Goal: Task Accomplishment & Management: Complete application form

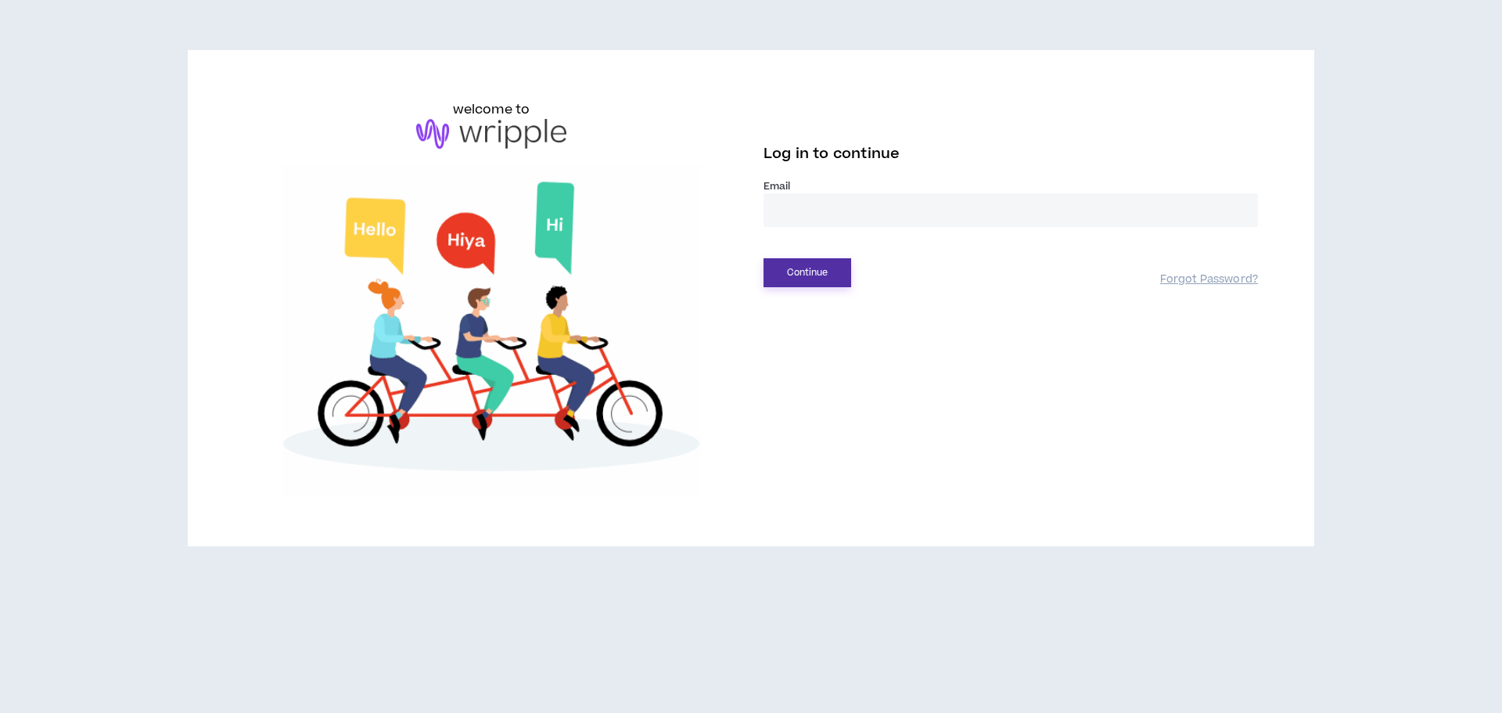
type input "**********"
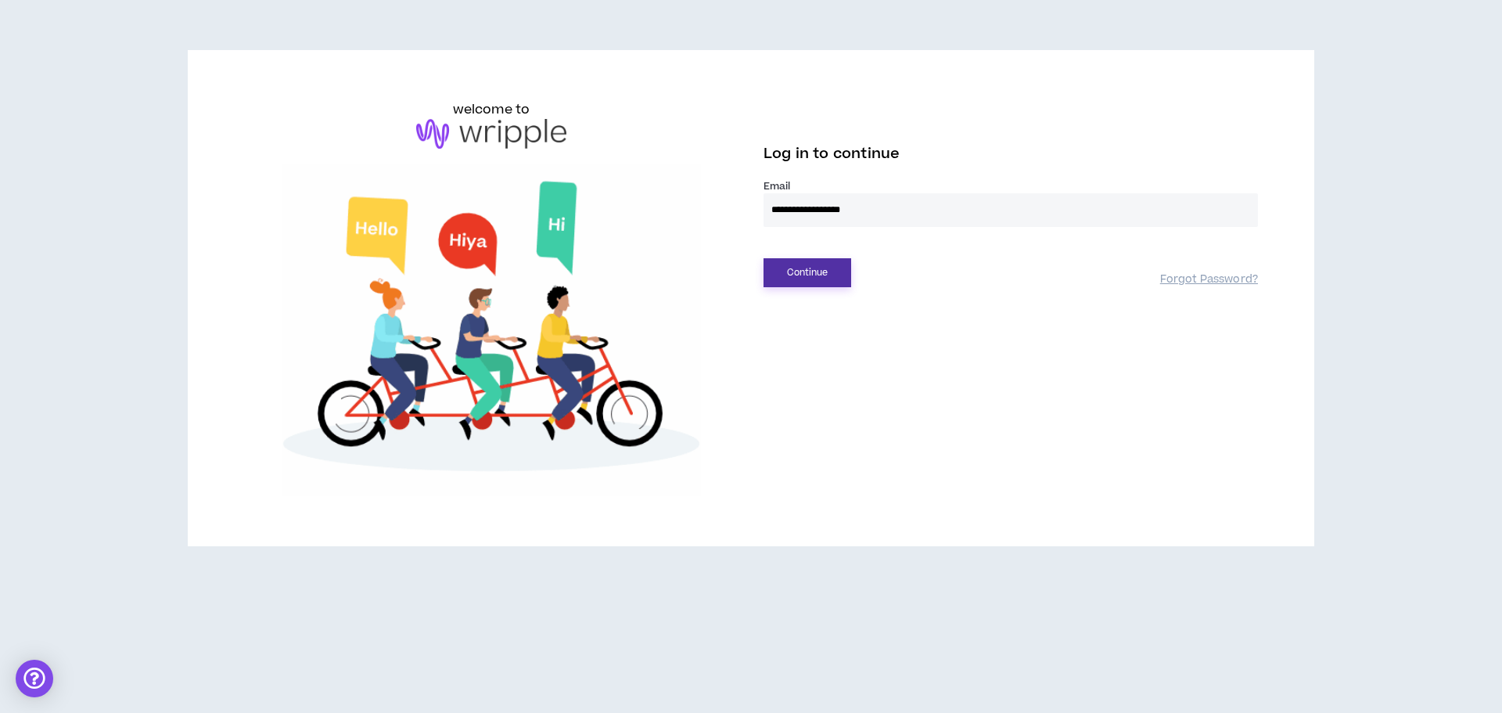
click at [799, 269] on button "Continue" at bounding box center [808, 272] width 88 height 29
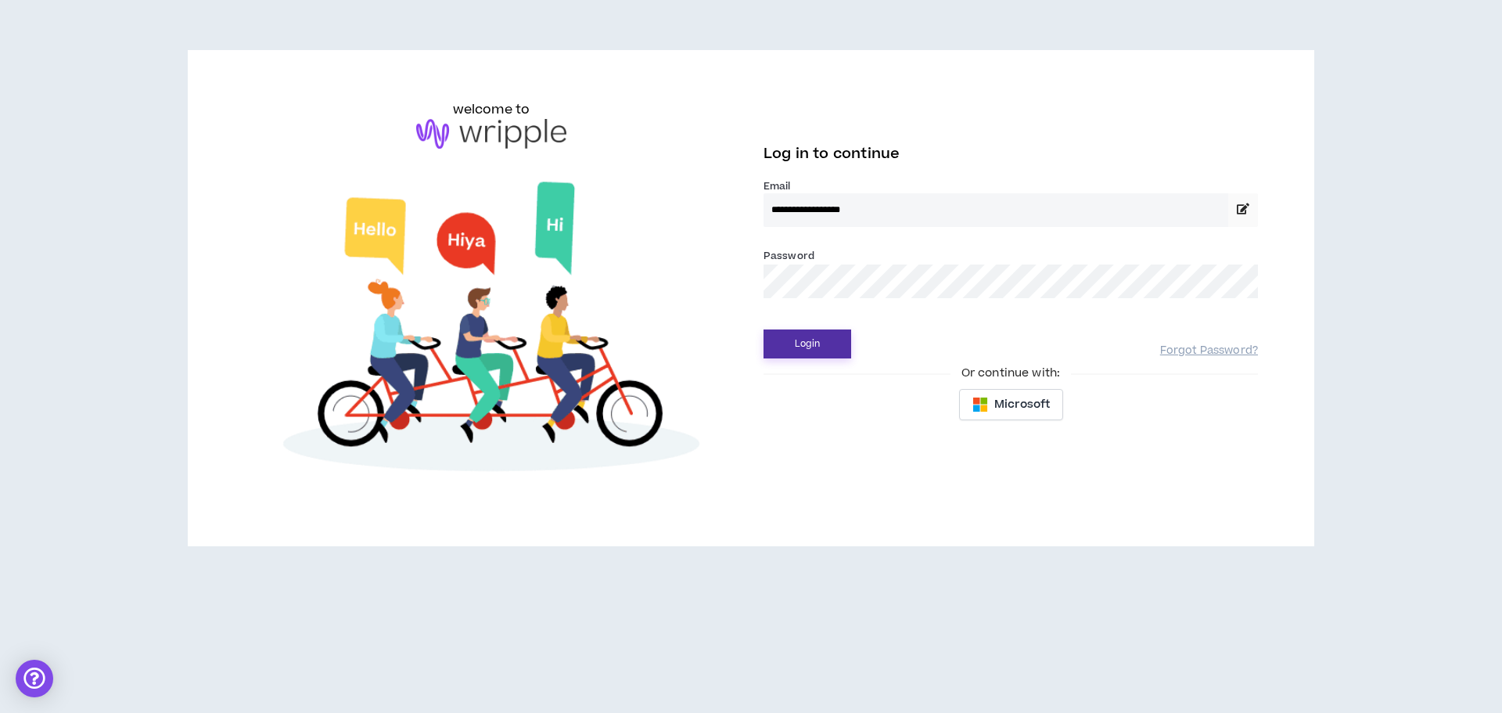
click at [804, 349] on button "Login" at bounding box center [808, 343] width 88 height 29
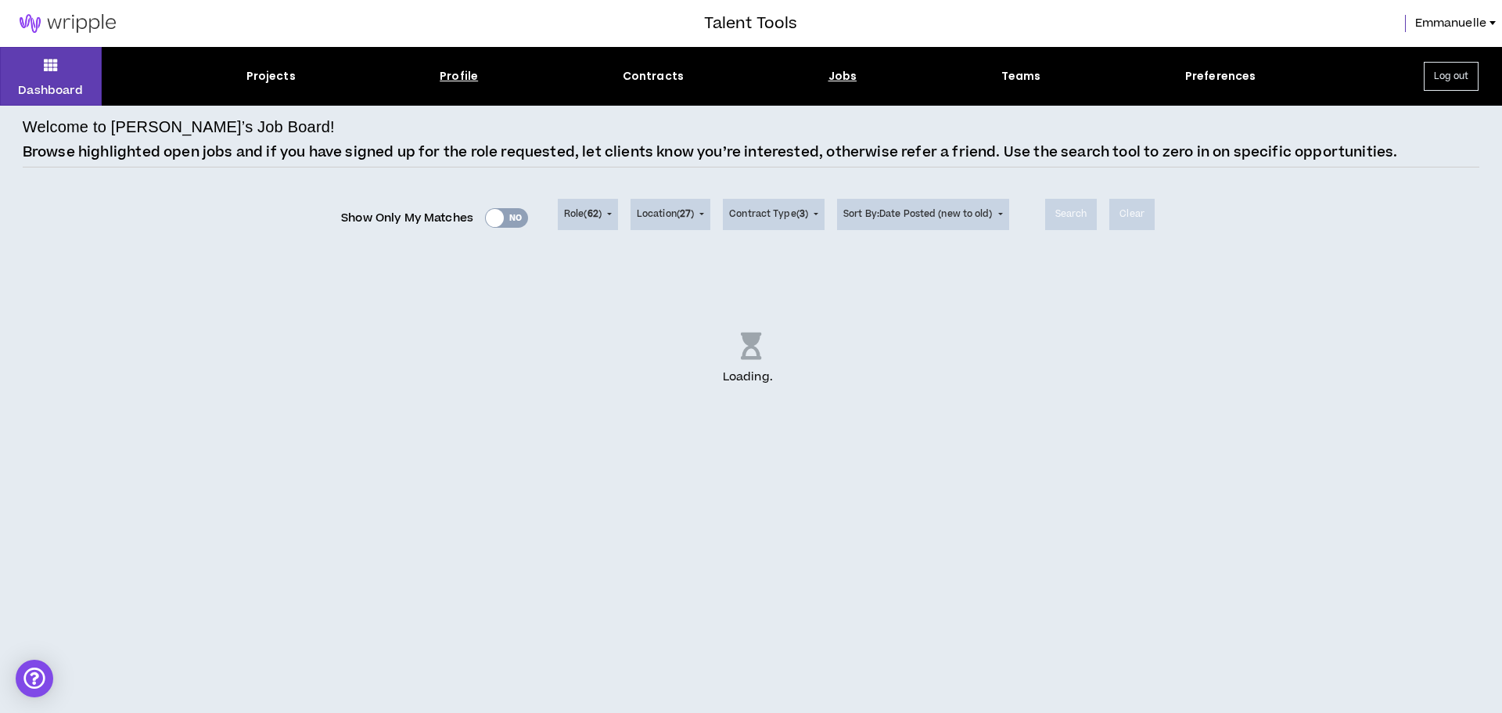
click at [448, 74] on div "Profile" at bounding box center [459, 76] width 38 height 16
select select "*"
select select "US"
select select "*******"
select select "*"
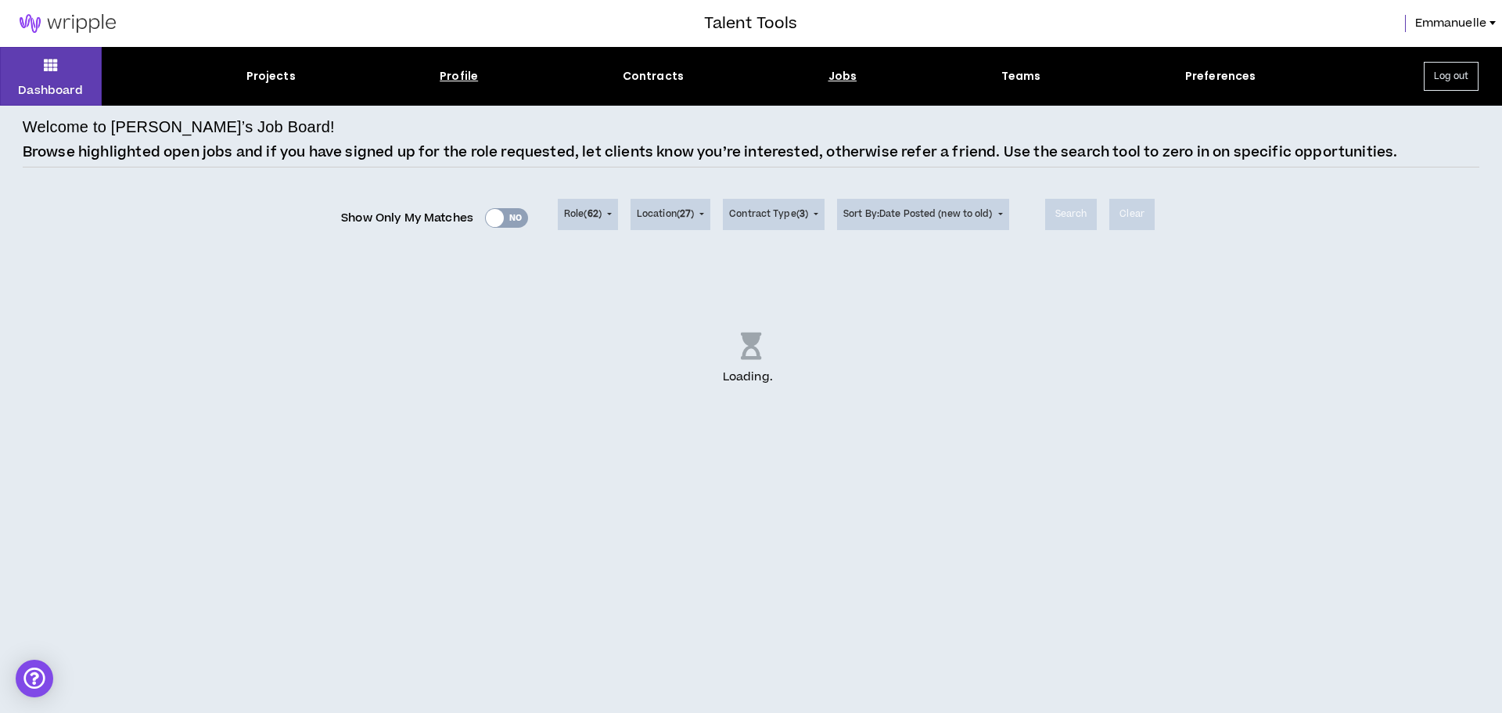
select select "**********"
select select "*****"
select select "**********"
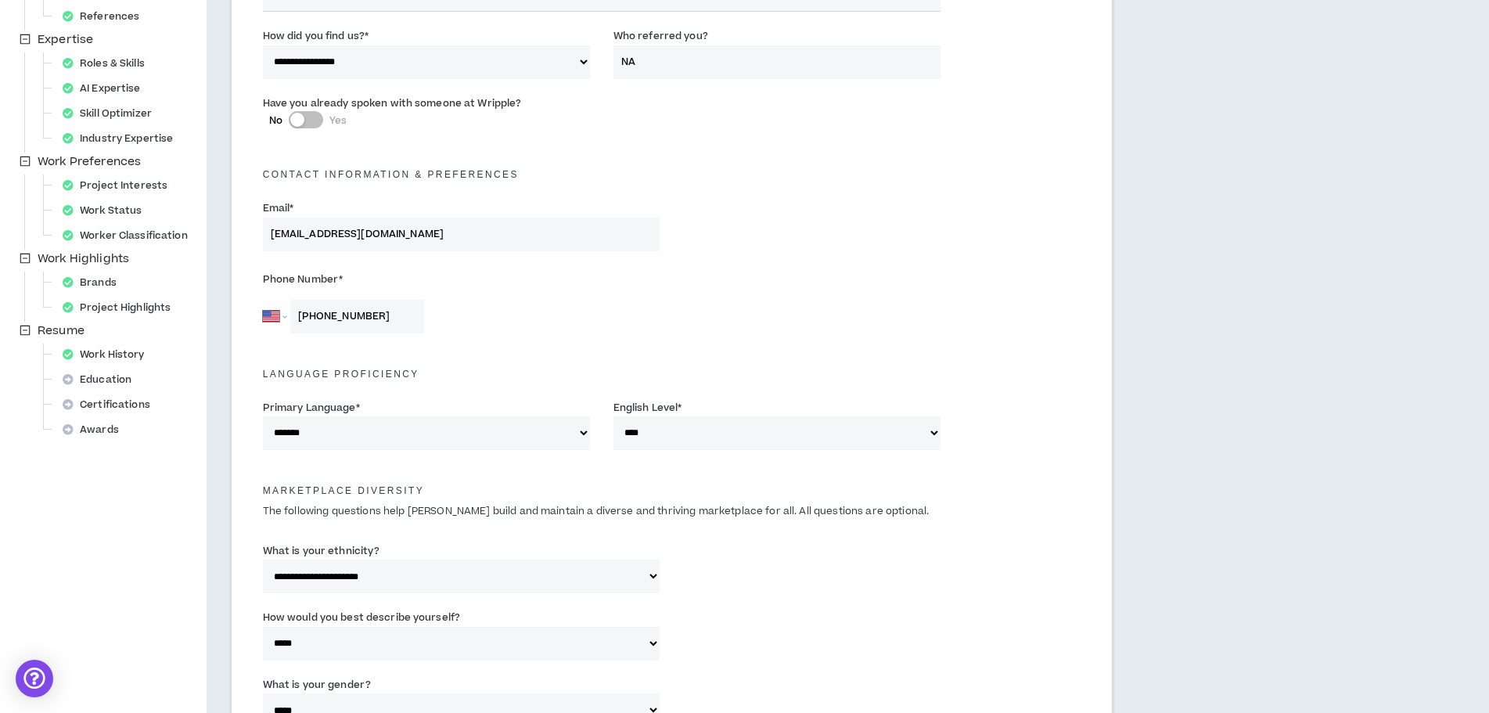
scroll to position [286, 0]
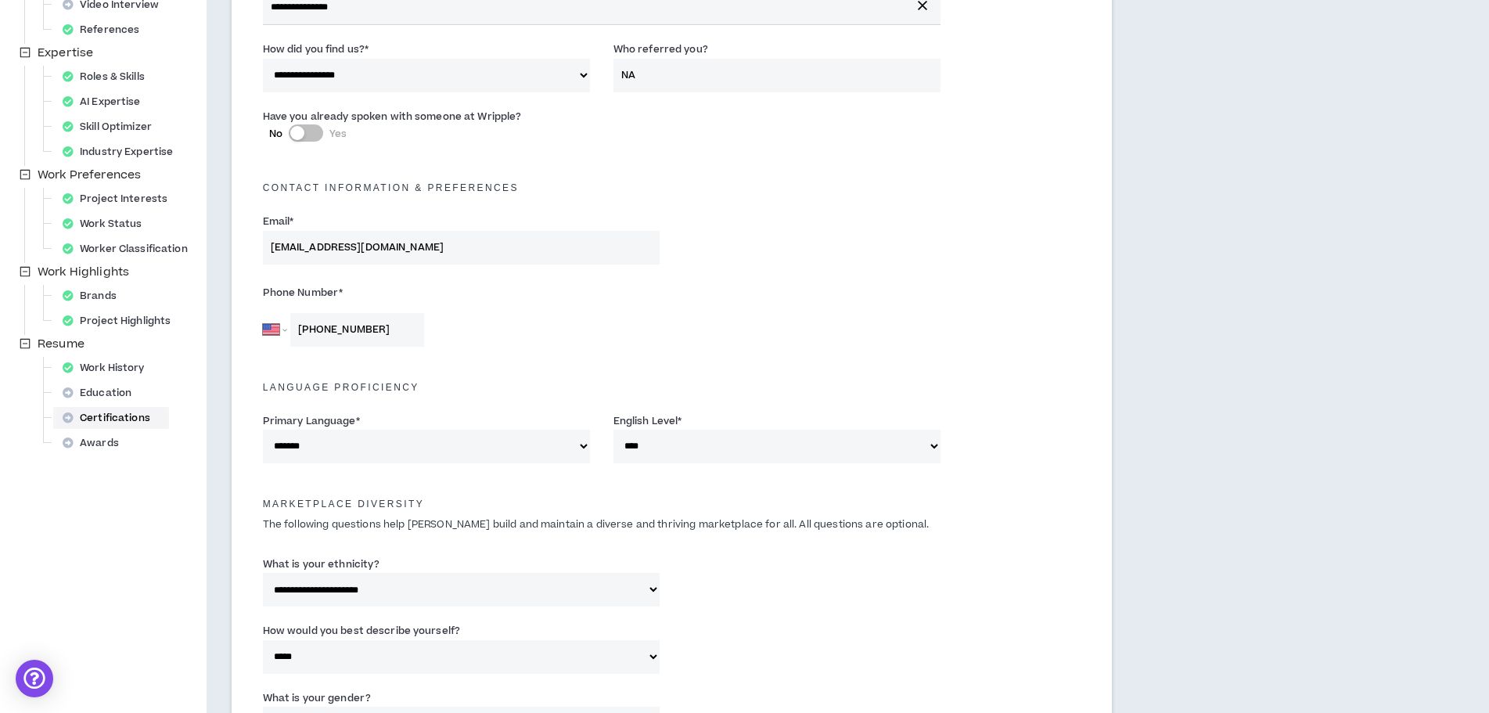
click at [101, 414] on div "Certifications" at bounding box center [111, 418] width 110 height 22
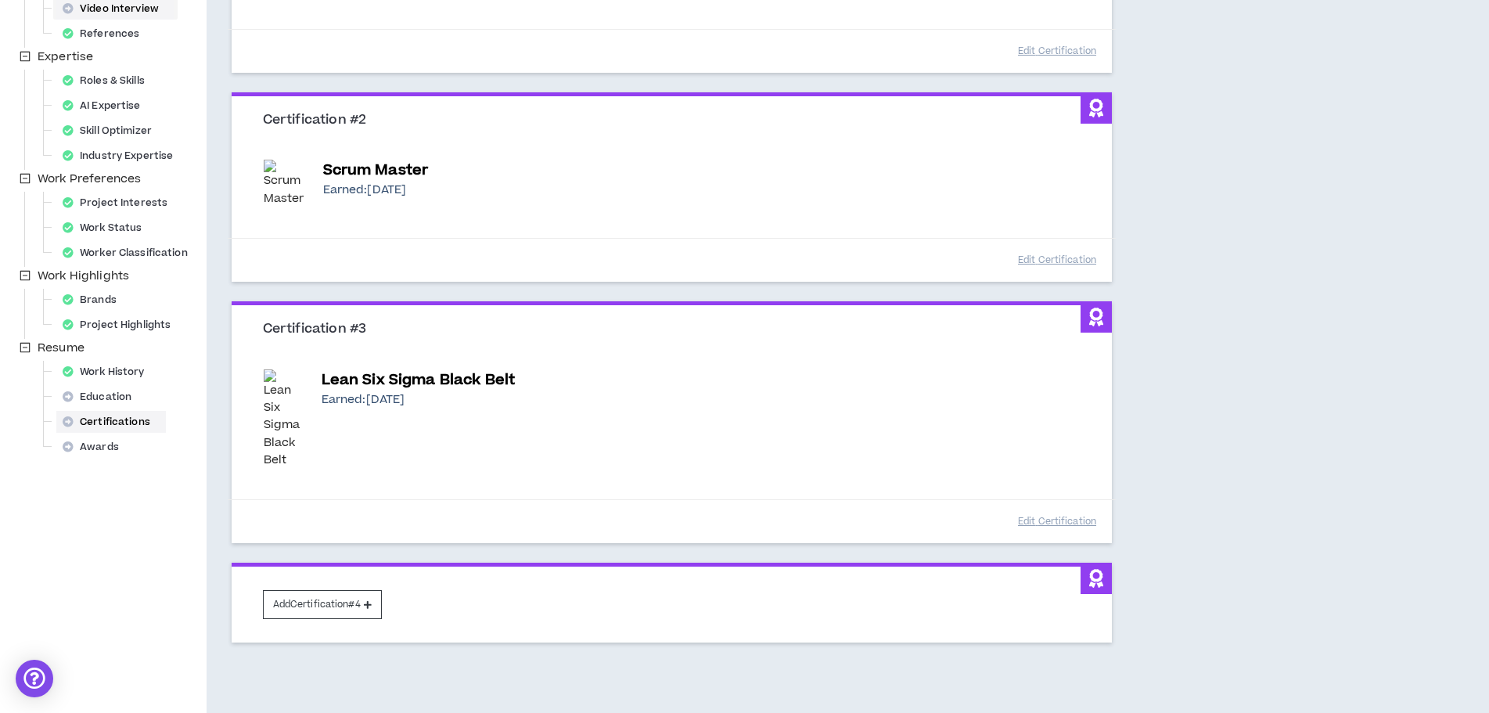
scroll to position [283, 0]
click at [93, 297] on div "Brands" at bounding box center [94, 299] width 76 height 22
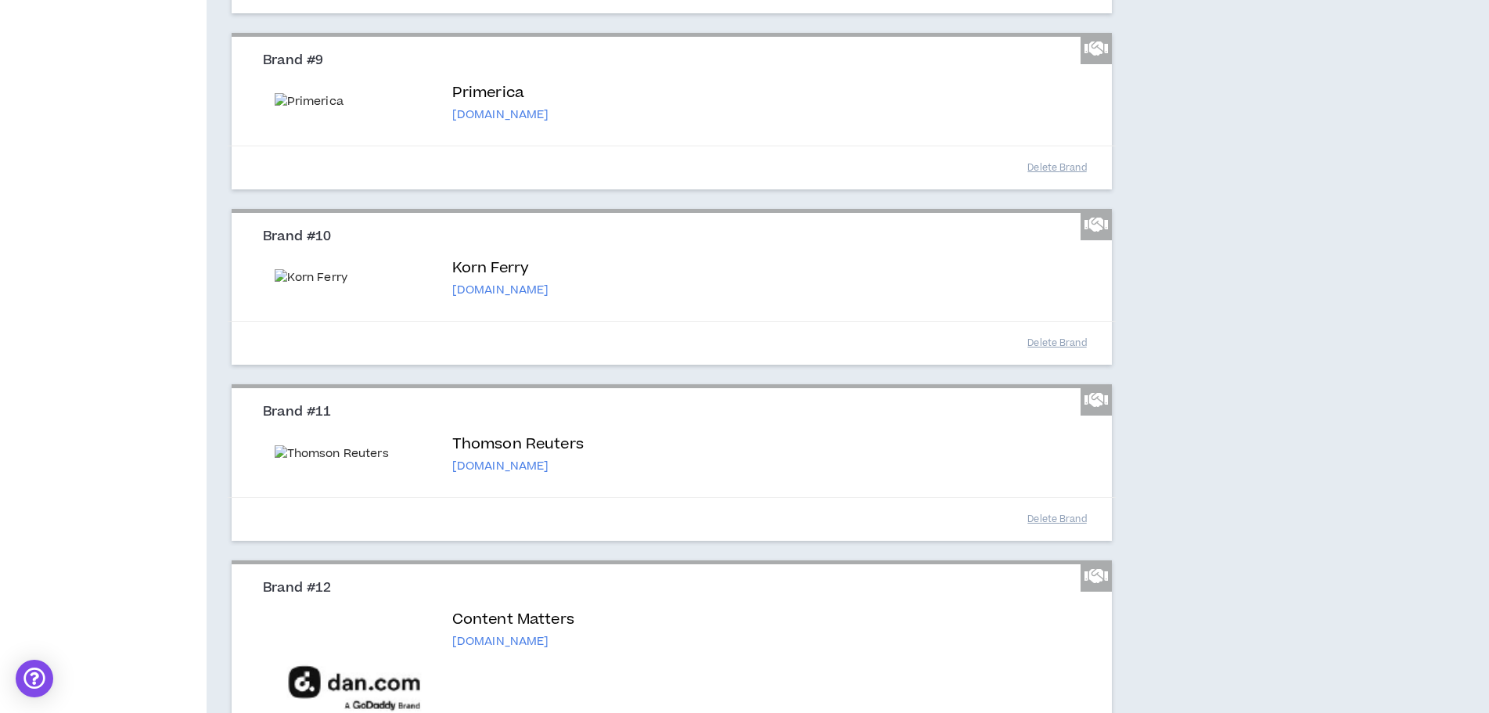
scroll to position [2313, 0]
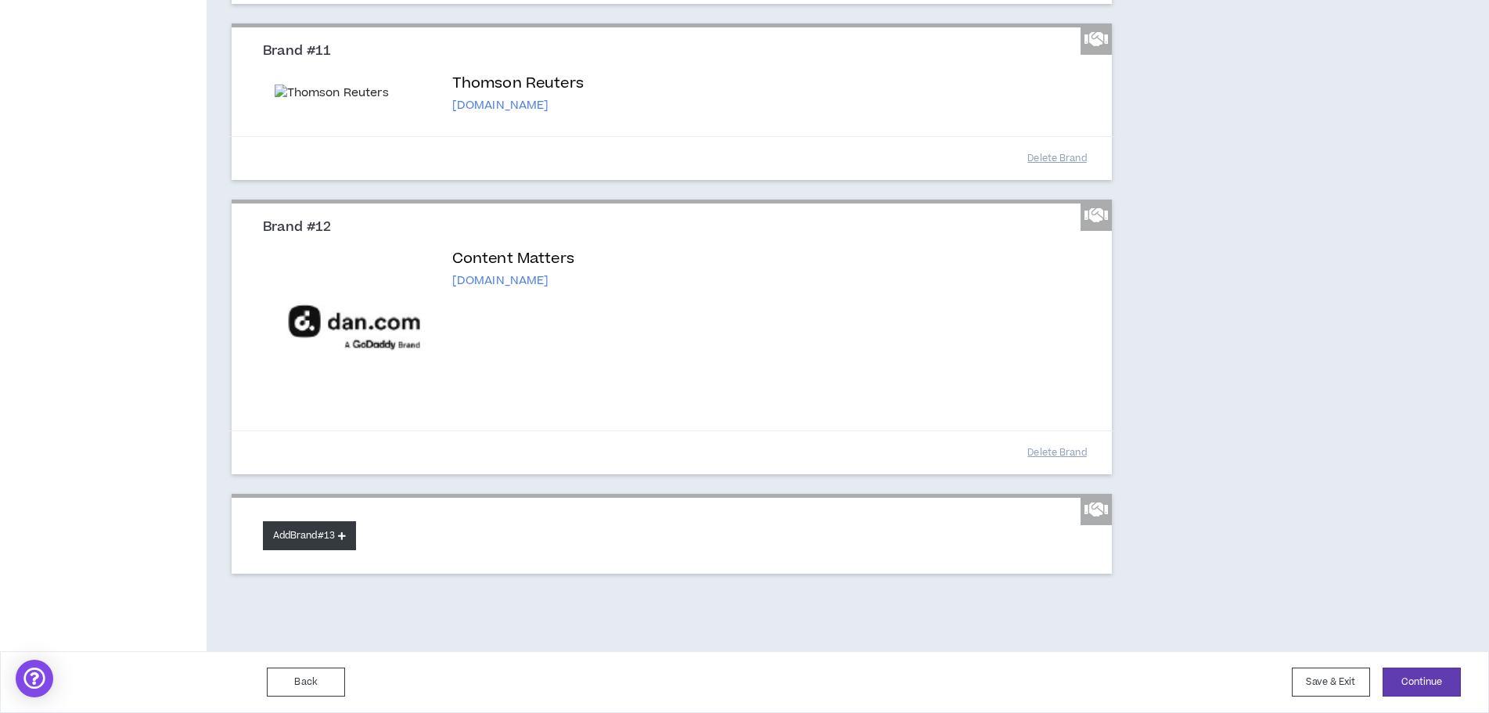
click at [311, 533] on button "Add Brand #13" at bounding box center [309, 535] width 93 height 29
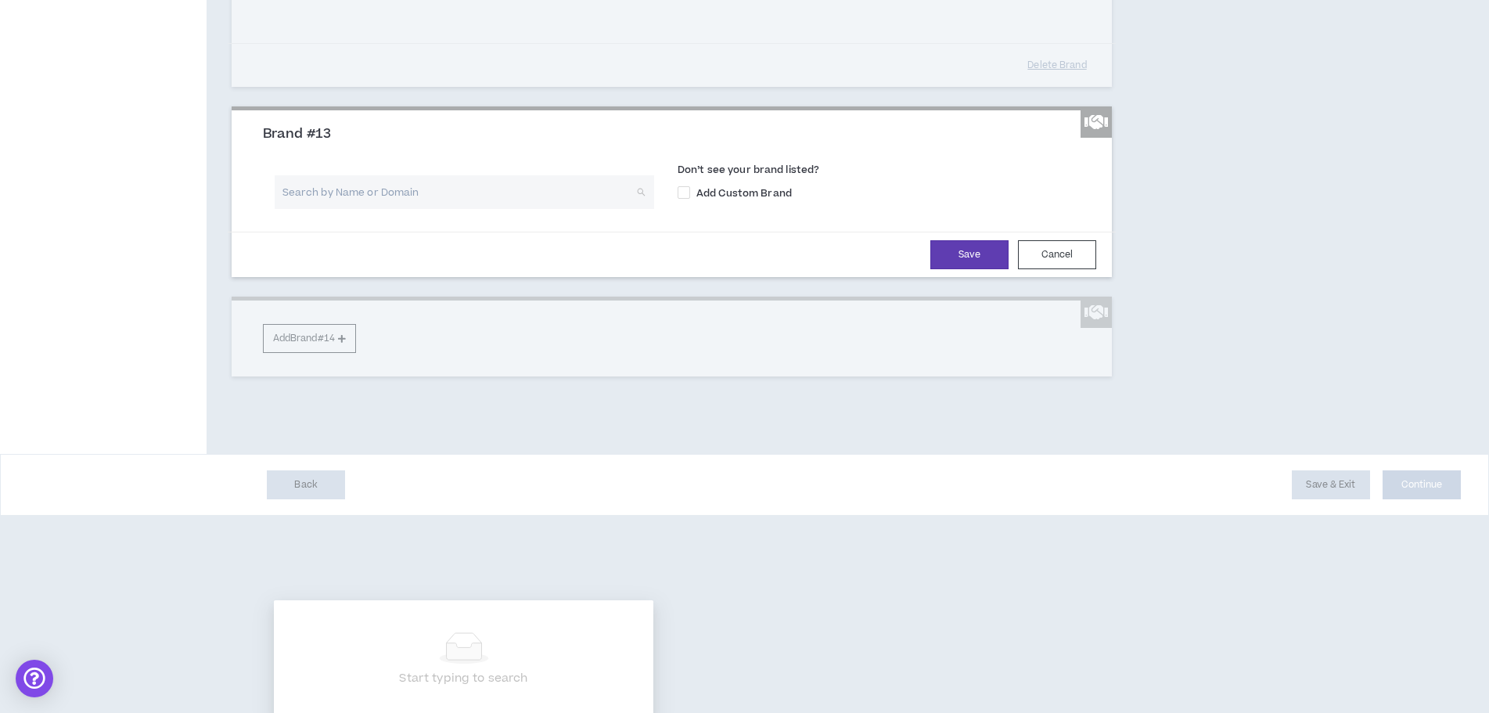
click at [300, 209] on input "search" at bounding box center [458, 192] width 351 height 34
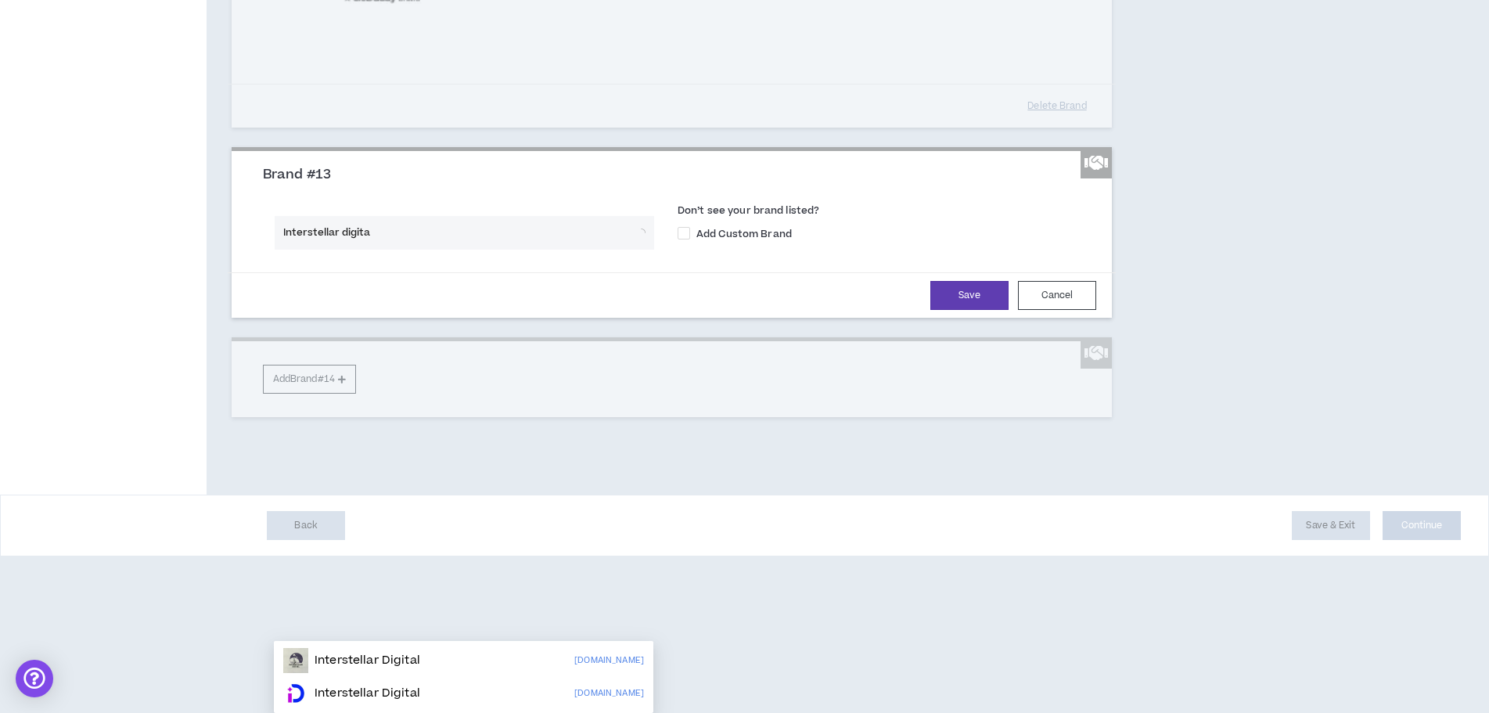
type input "Interstellar digital"
click at [342, 686] on p "Interstellar Digital" at bounding box center [368, 694] width 106 height 16
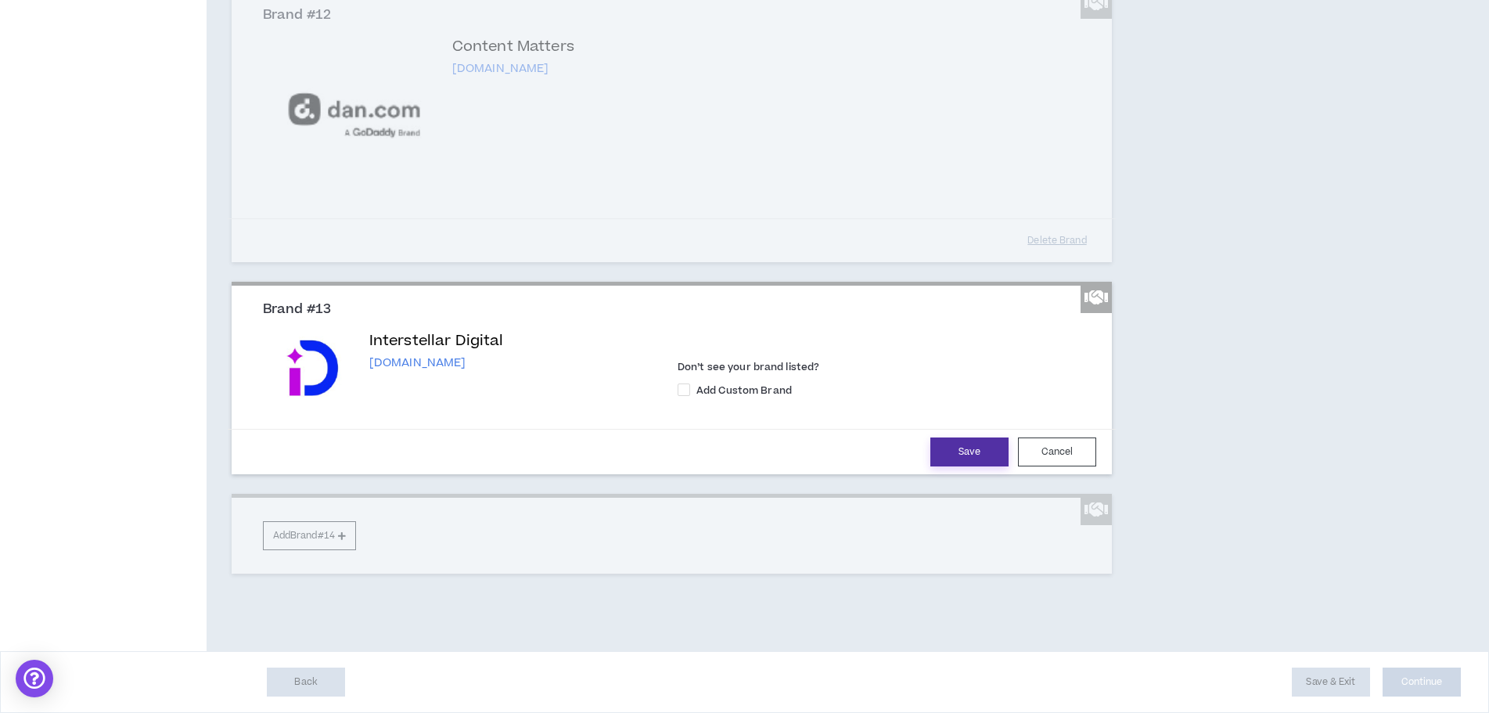
click at [939, 466] on button "Save" at bounding box center [969, 451] width 78 height 29
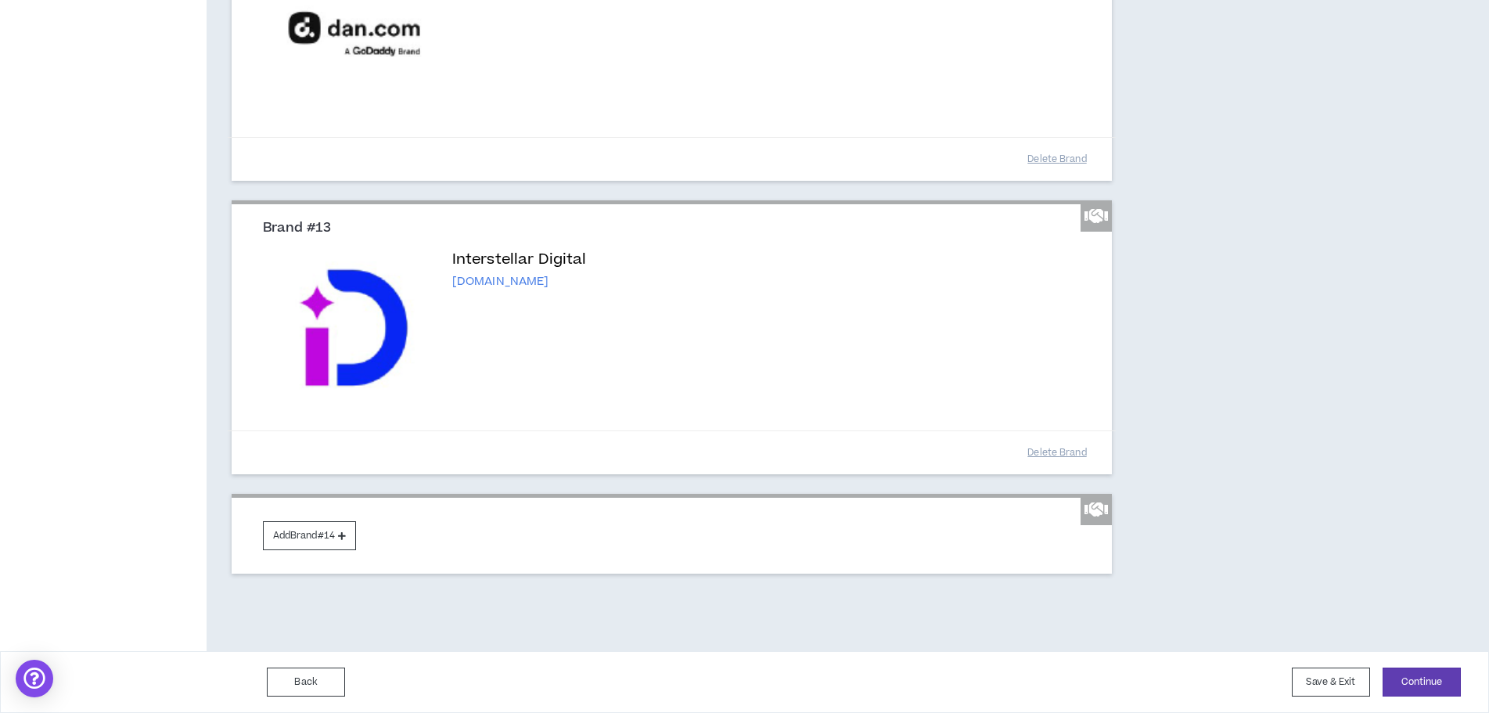
scroll to position [2607, 0]
click at [324, 535] on button "Add Brand #14" at bounding box center [309, 535] width 93 height 29
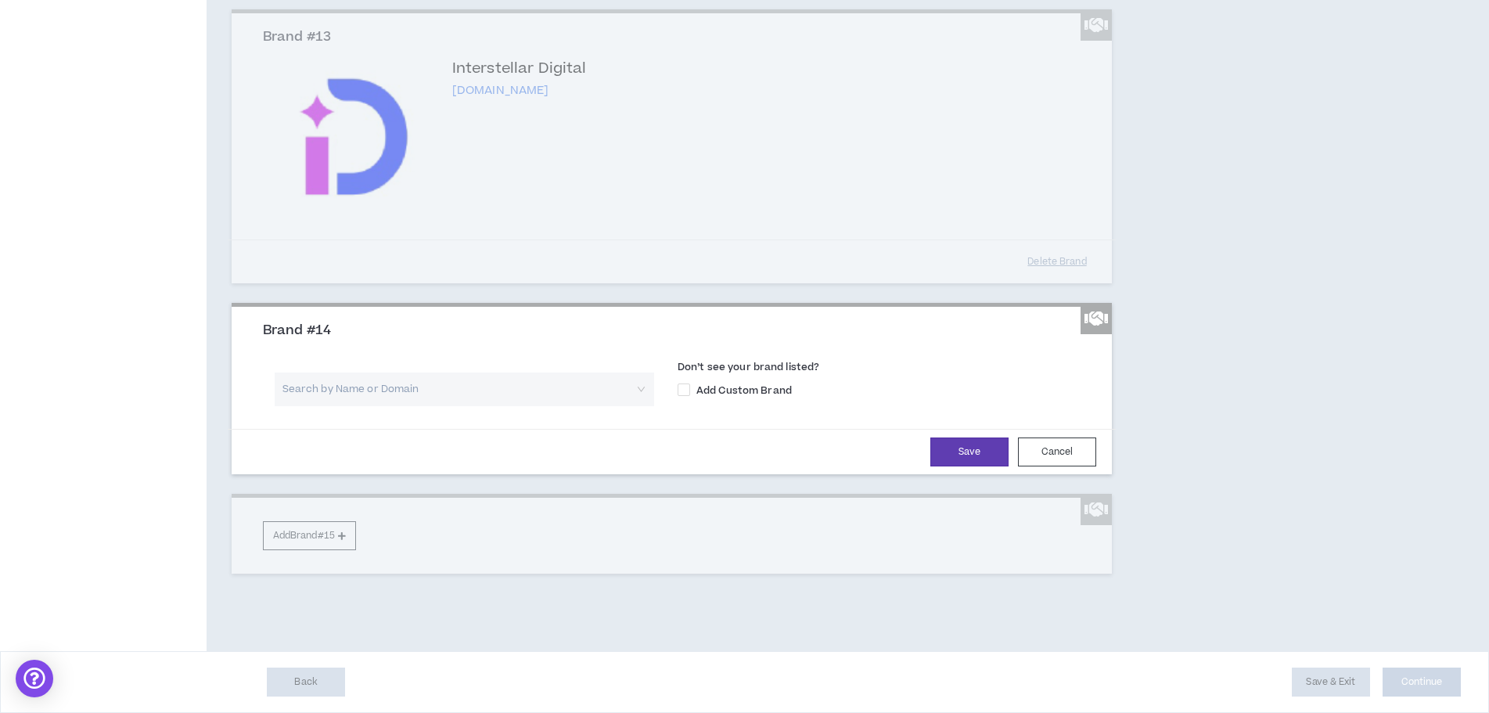
click at [330, 406] on input "search" at bounding box center [458, 389] width 351 height 34
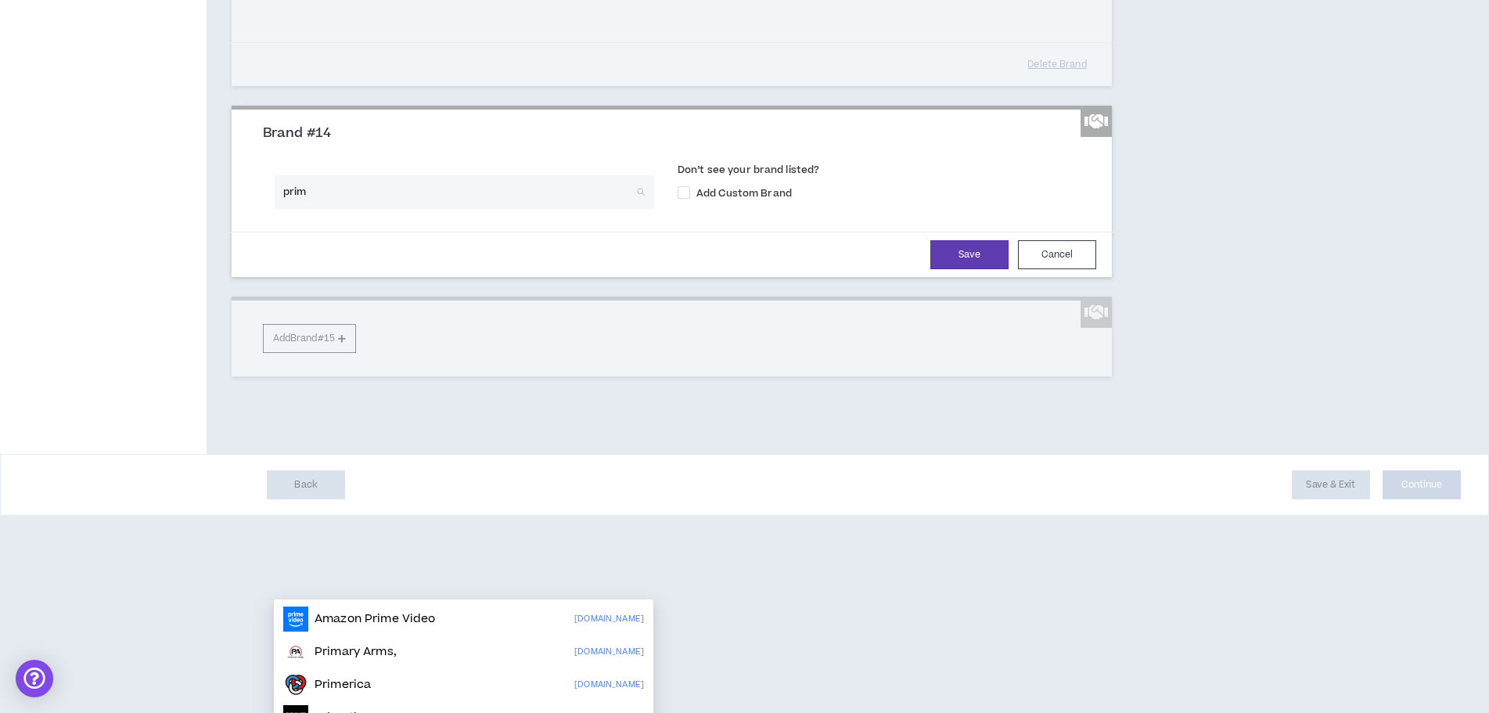
type input "prime"
click at [323, 678] on p "Primerica" at bounding box center [343, 685] width 56 height 16
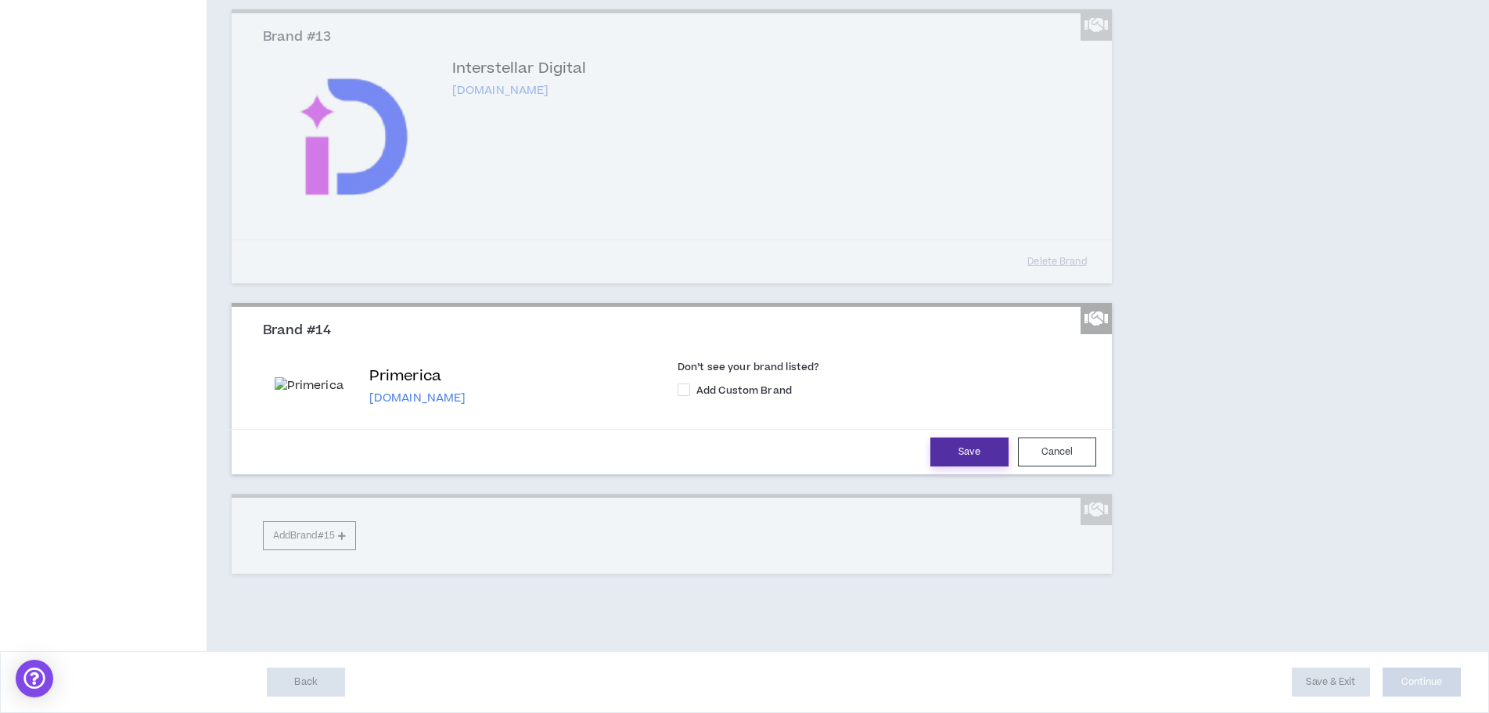
click at [952, 466] on button "Save" at bounding box center [969, 451] width 78 height 29
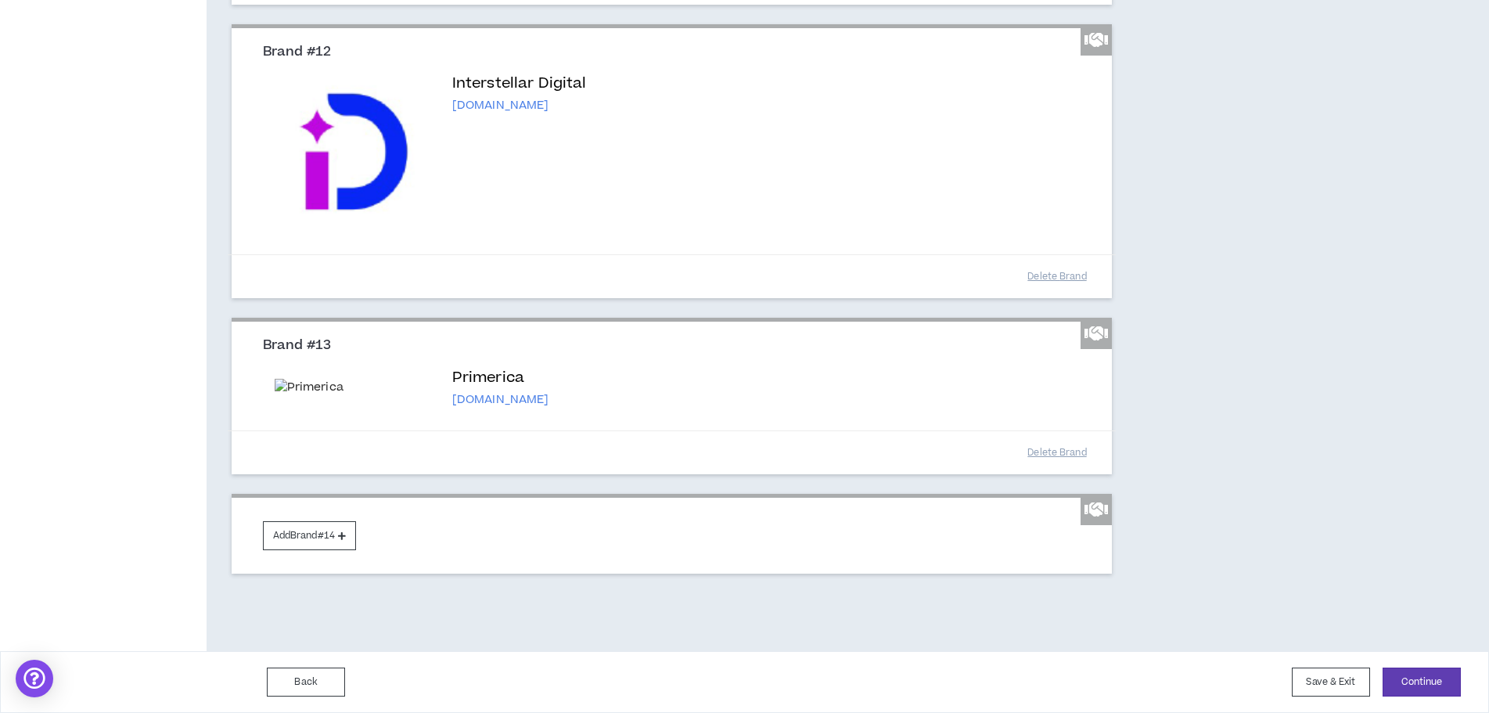
scroll to position [2783, 0]
click at [305, 538] on button "Add Brand #14" at bounding box center [309, 535] width 93 height 29
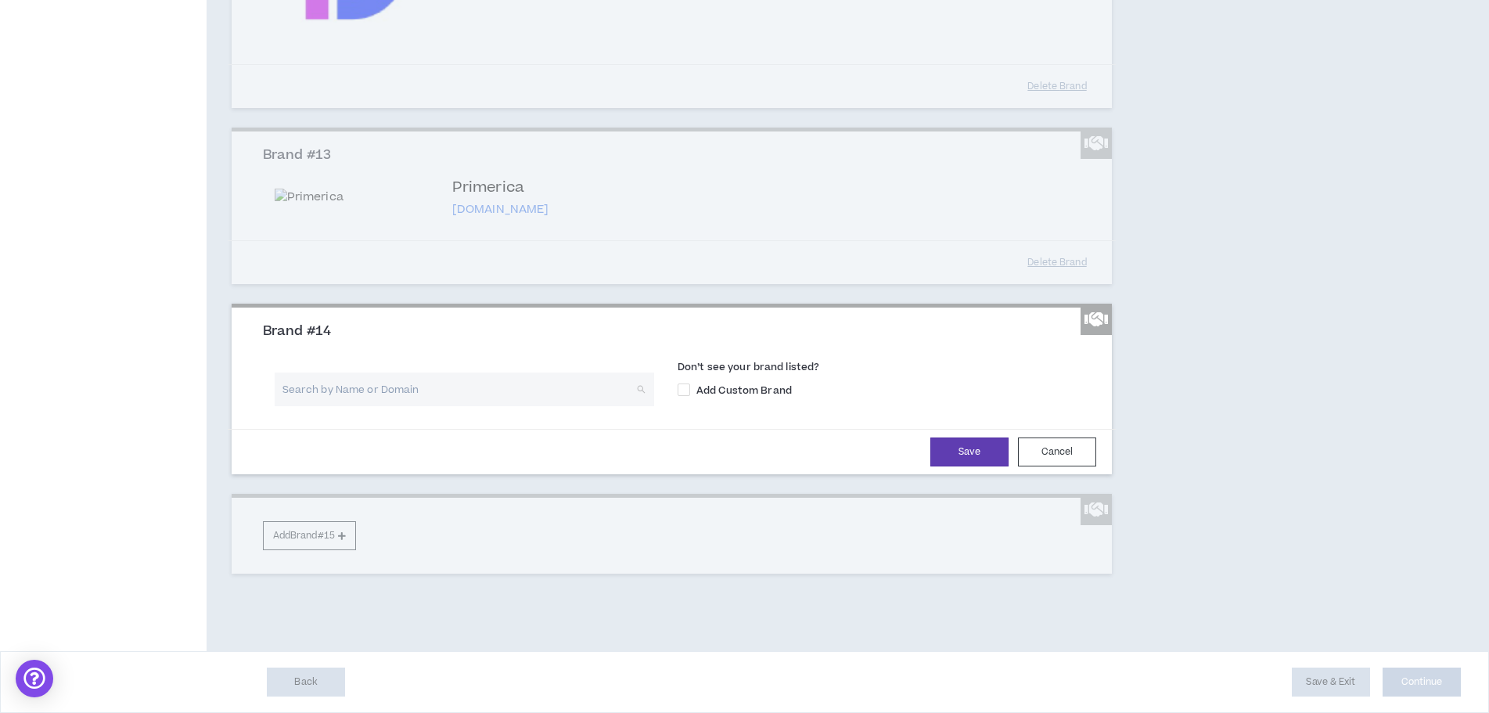
click at [336, 406] on input "search" at bounding box center [458, 389] width 351 height 34
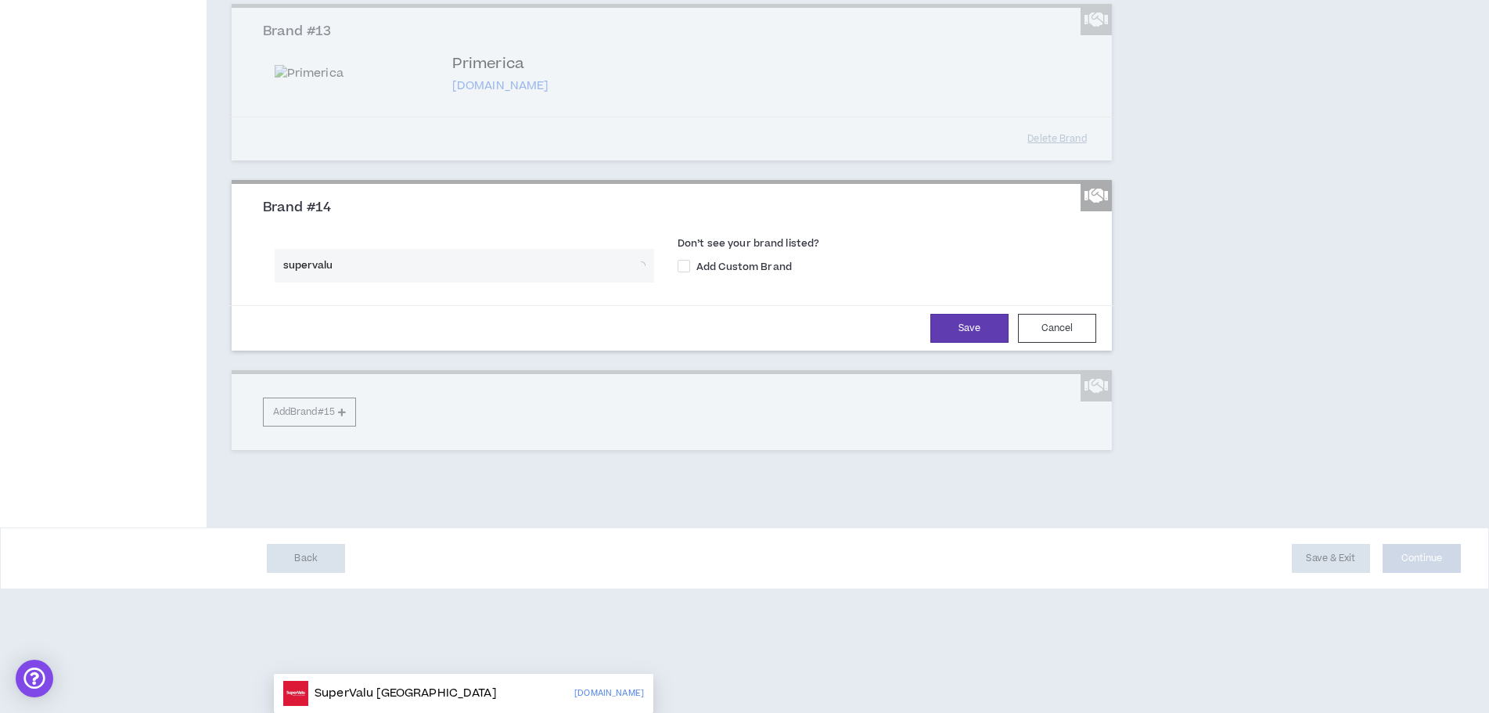
scroll to position [2940, 0]
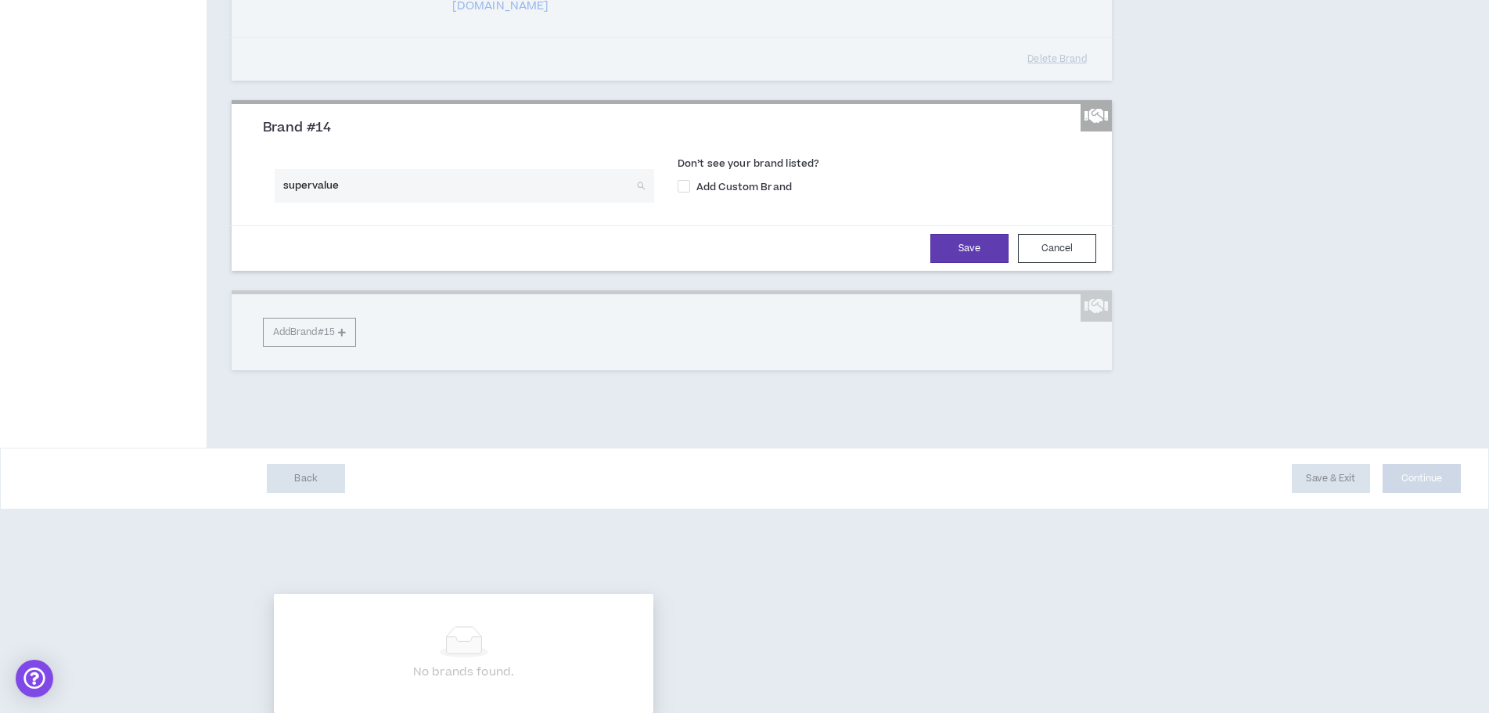
drag, startPoint x: 379, startPoint y: 425, endPoint x: 159, endPoint y: 379, distance: 224.7
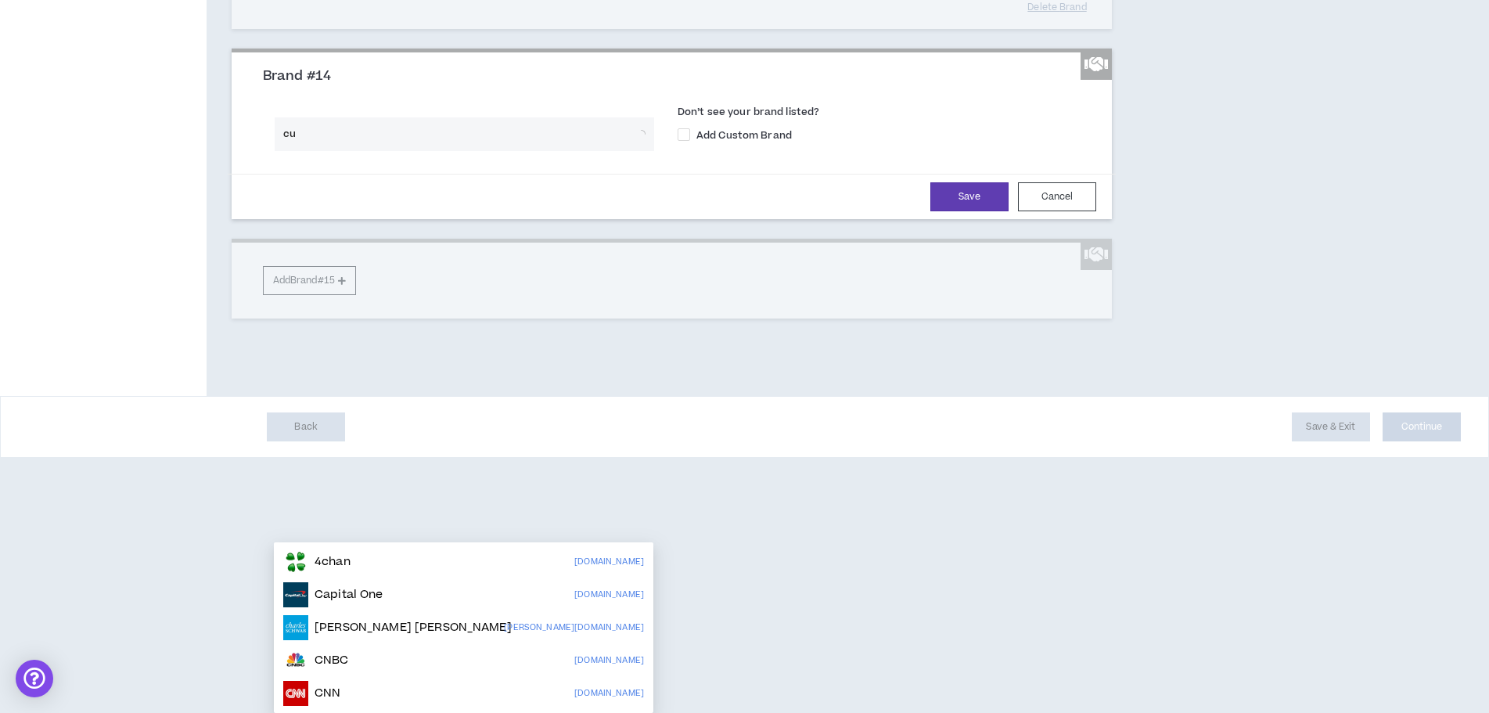
type input "cub"
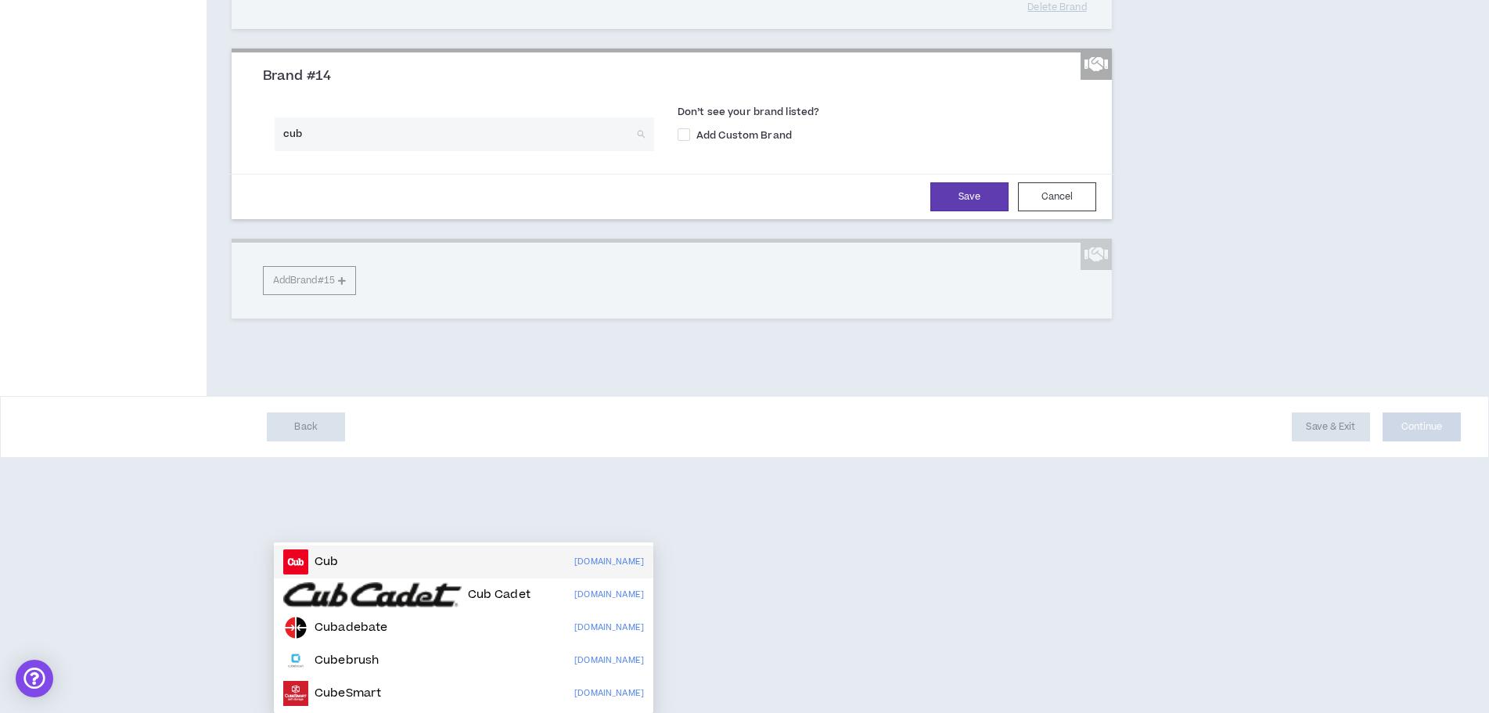
click at [304, 549] on img at bounding box center [295, 561] width 25 height 25
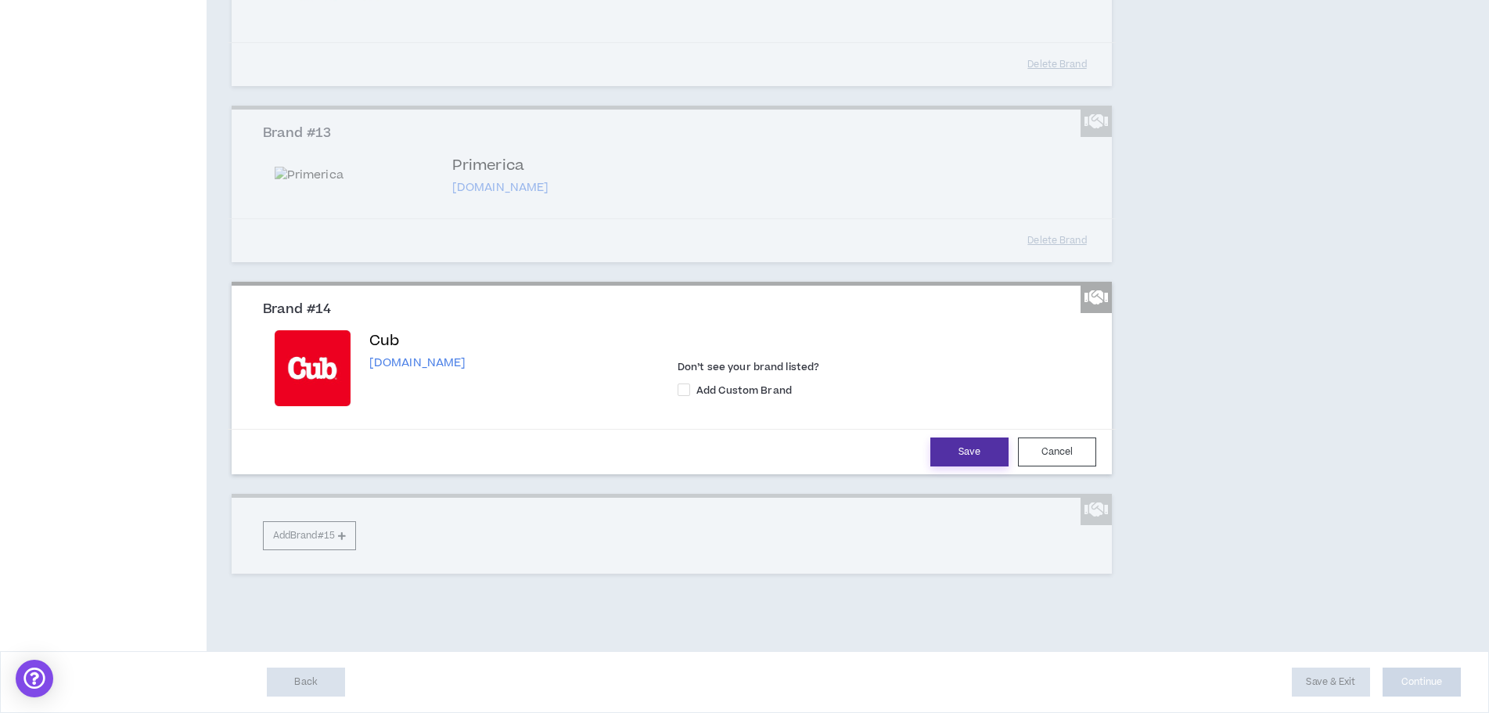
click at [971, 466] on button "Save" at bounding box center [969, 451] width 78 height 29
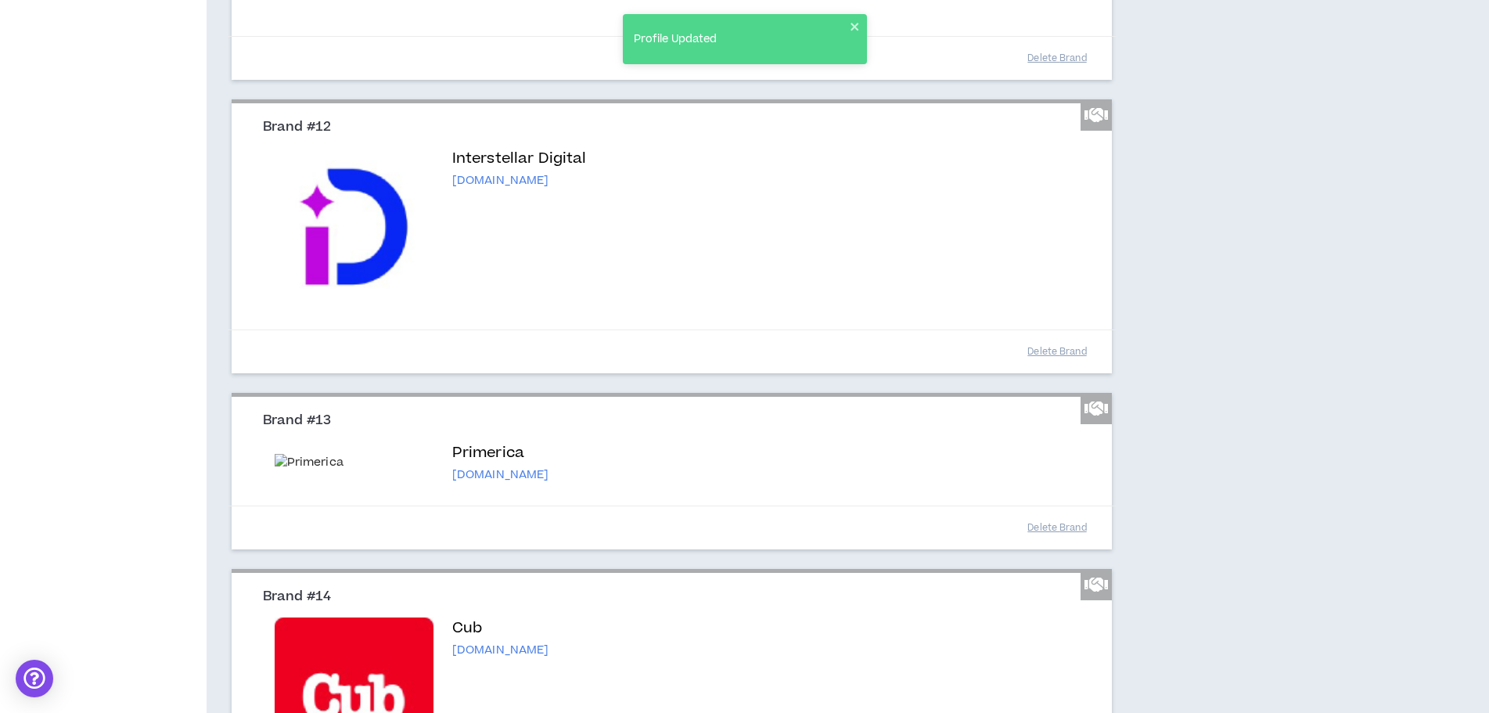
scroll to position [2294, 0]
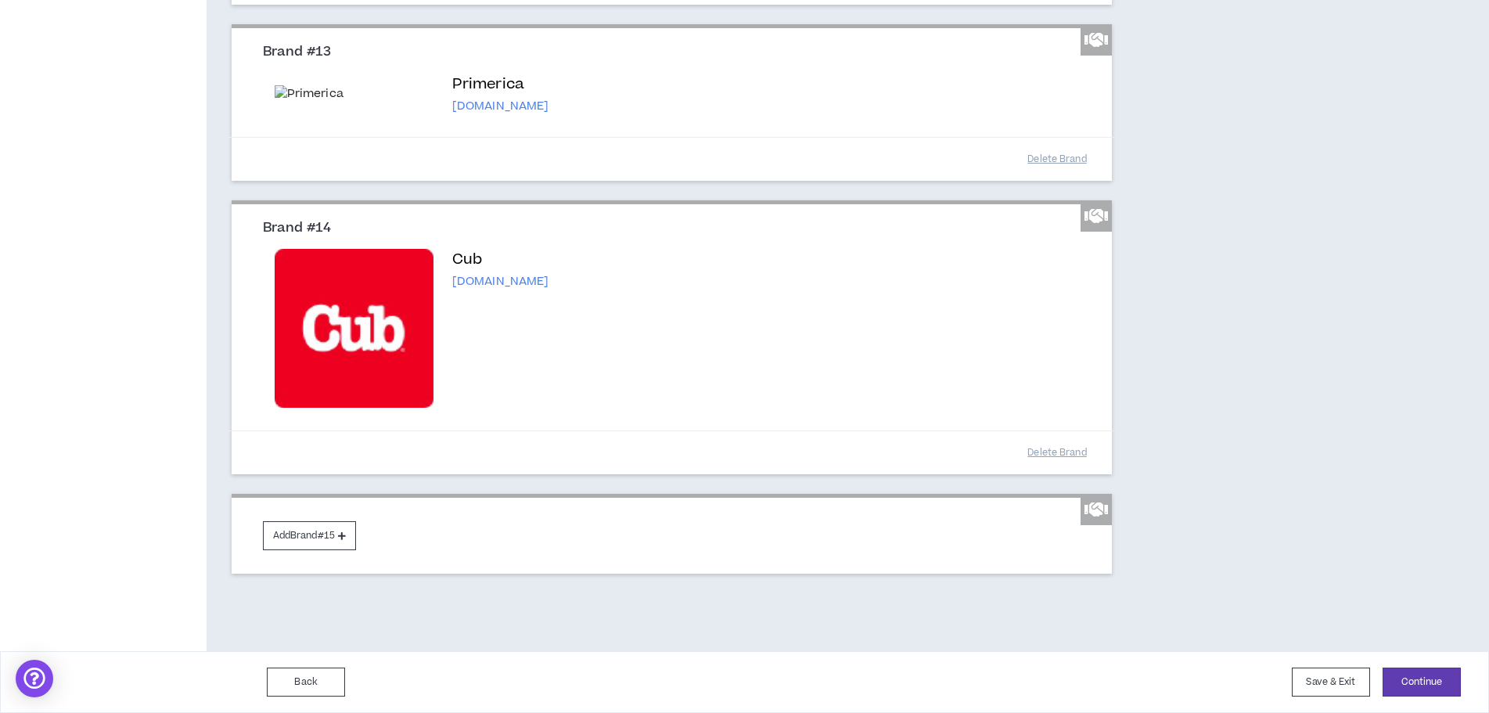
scroll to position [3077, 0]
click at [1307, 683] on button "Save & Exit" at bounding box center [1331, 682] width 78 height 29
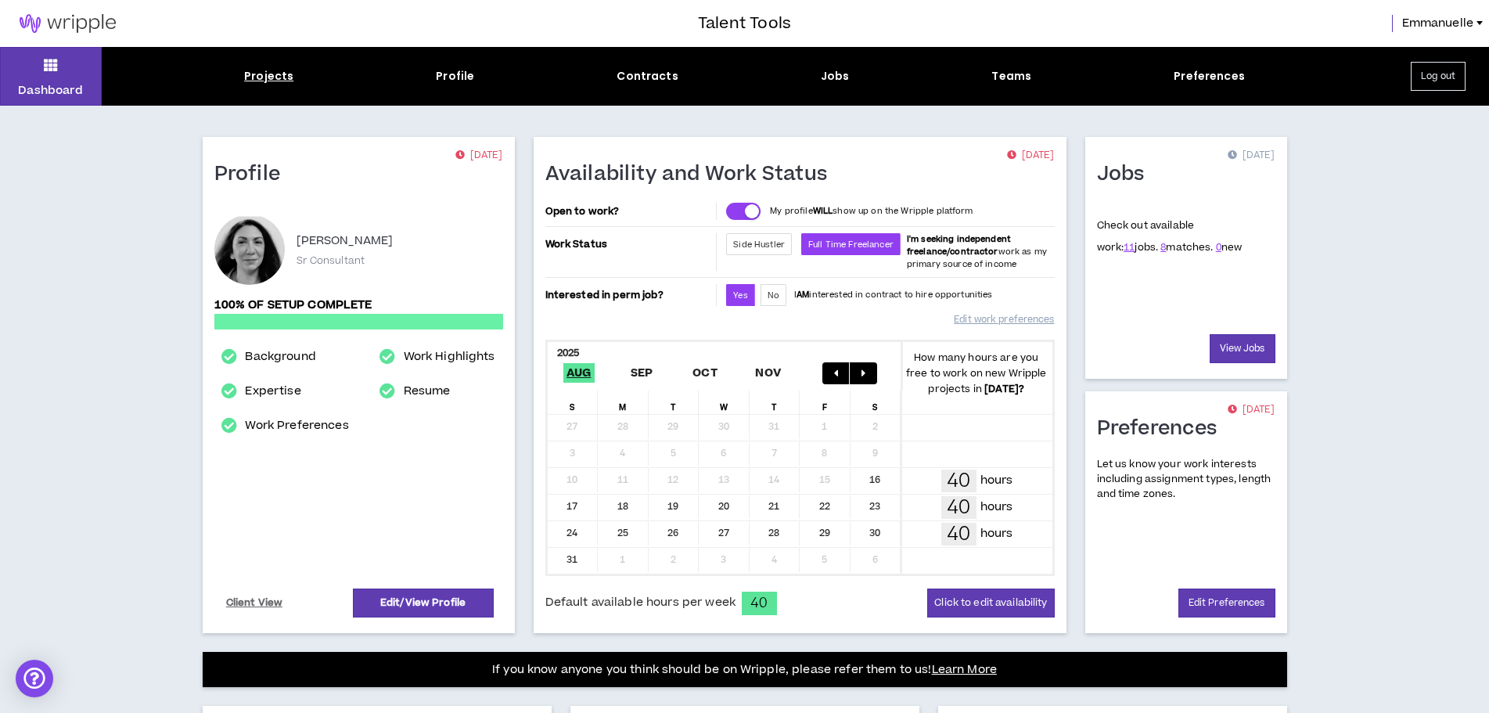
click at [263, 76] on div "Projects" at bounding box center [268, 76] width 49 height 16
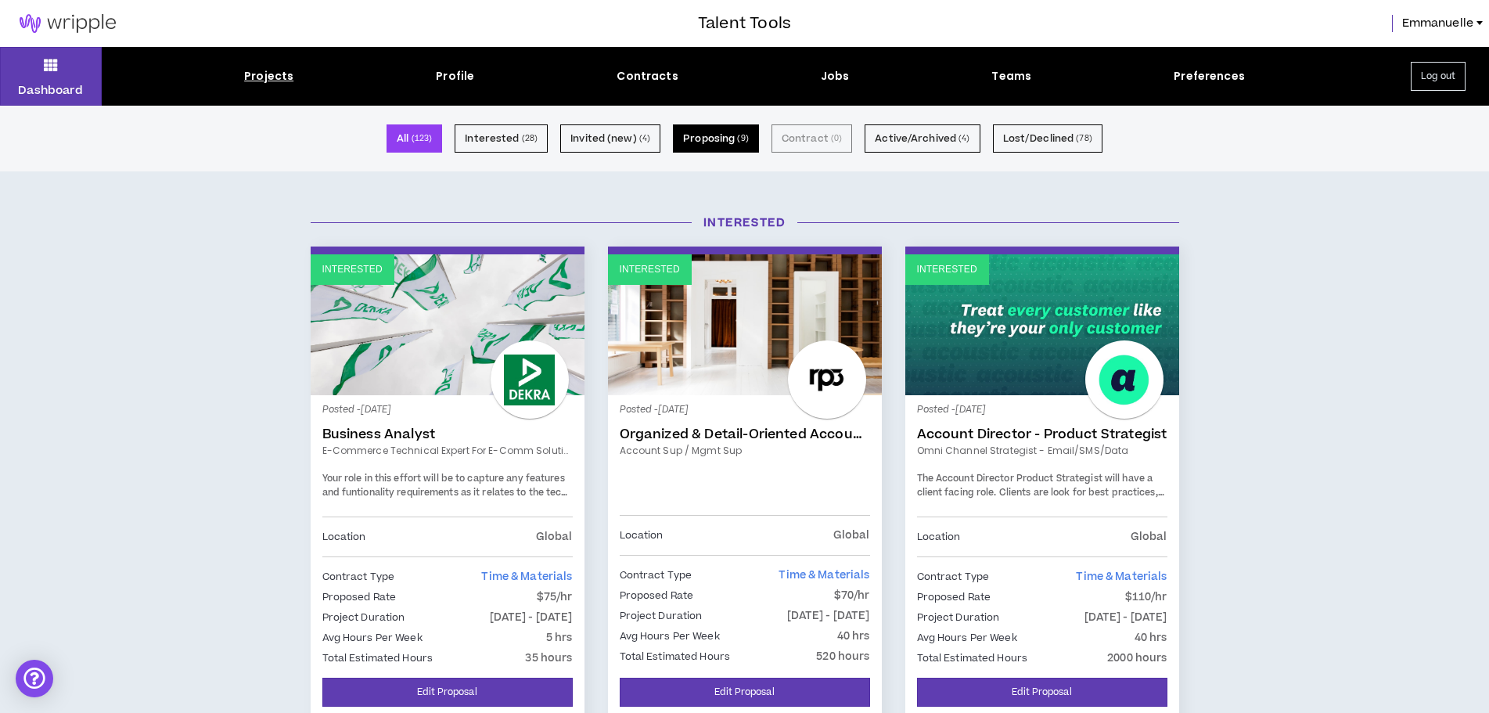
click at [700, 130] on button "Proposing ( 9 )" at bounding box center [716, 138] width 86 height 28
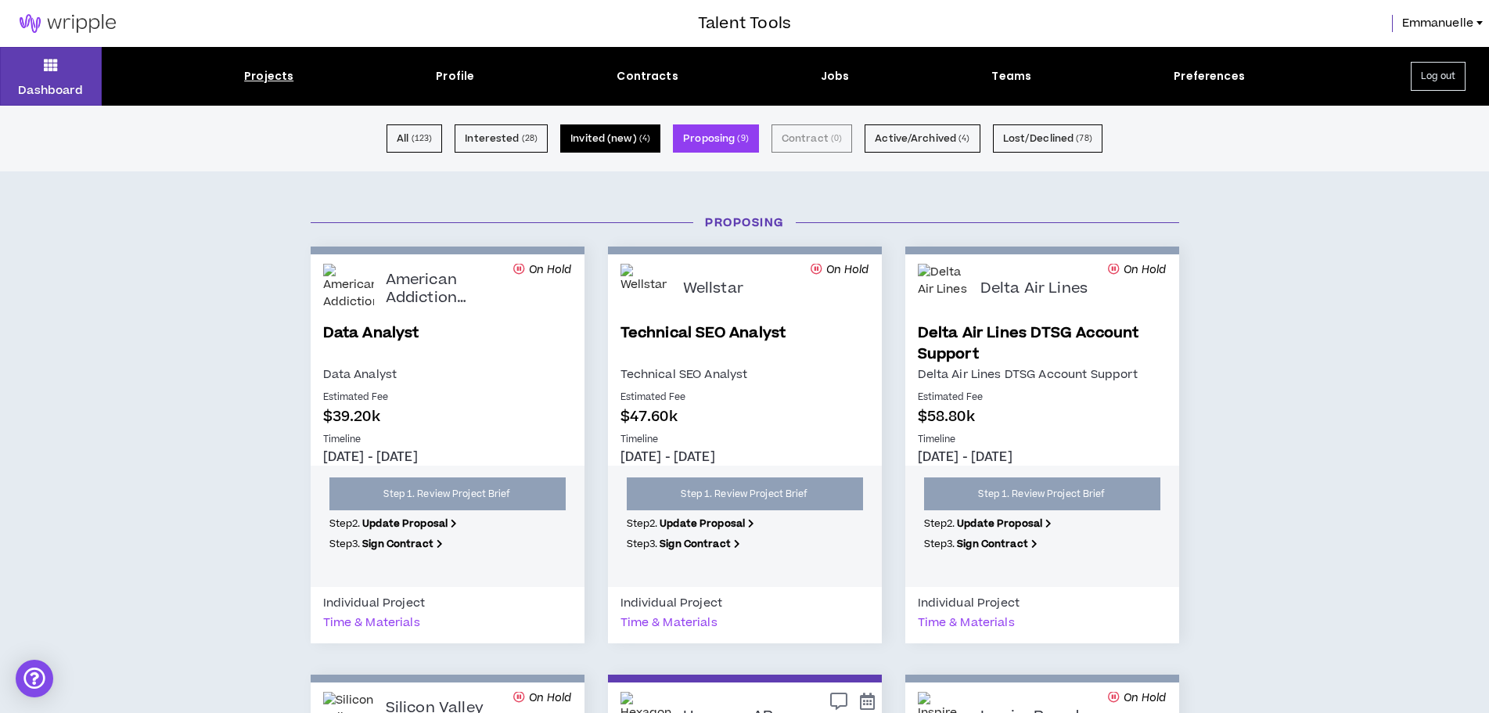
click at [606, 140] on button "Invited (new) ( 4 )" at bounding box center [610, 138] width 100 height 28
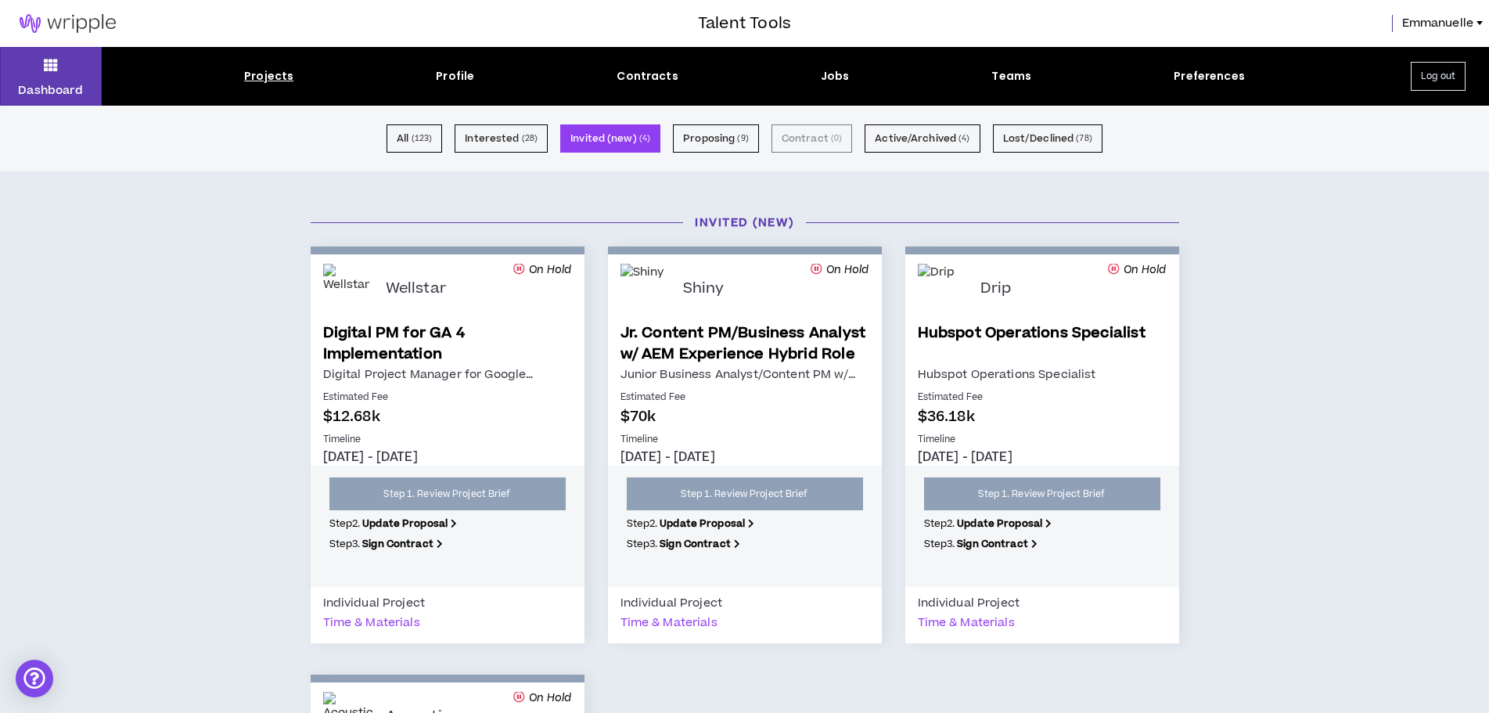
click at [274, 81] on div "Projects" at bounding box center [268, 76] width 49 height 16
click at [831, 75] on div "Jobs" at bounding box center [835, 76] width 29 height 16
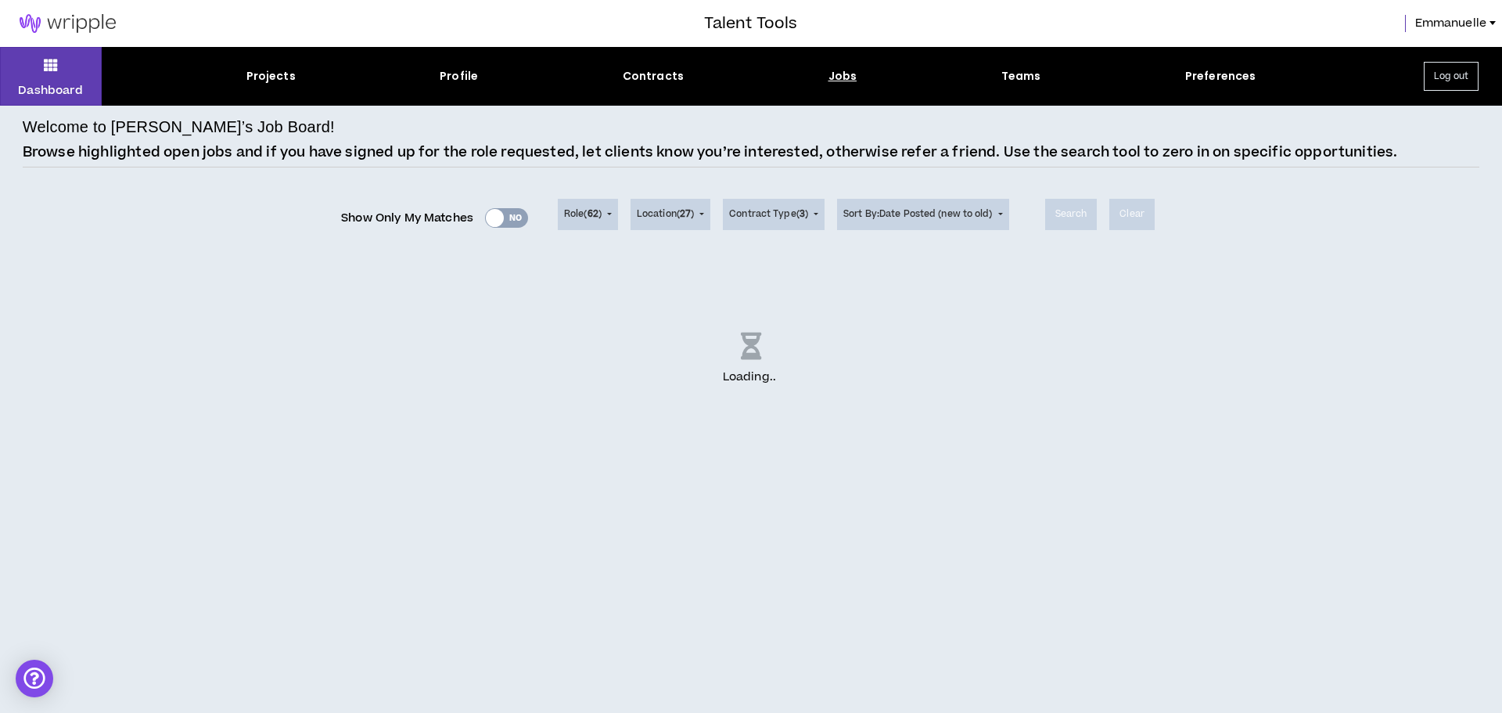
click at [840, 79] on div "Jobs" at bounding box center [843, 76] width 29 height 16
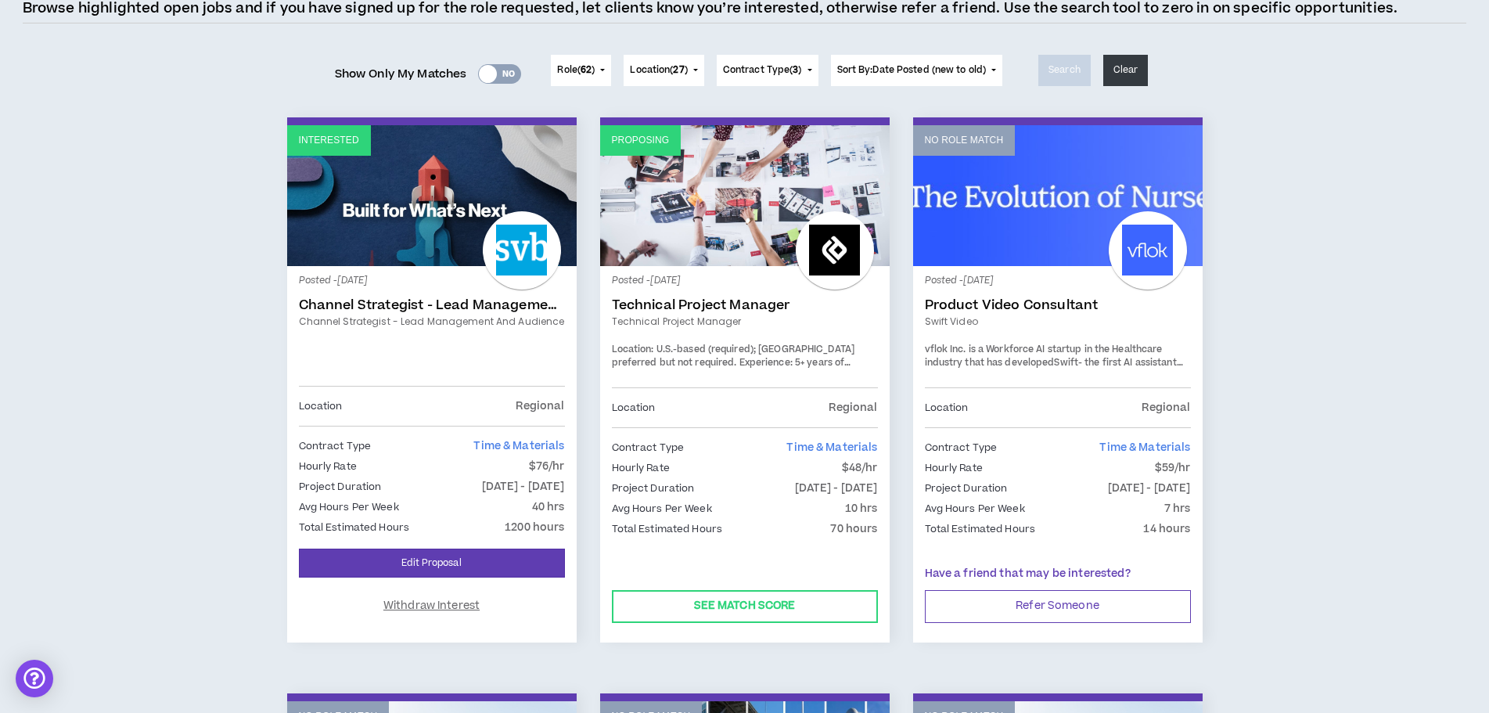
scroll to position [157, 0]
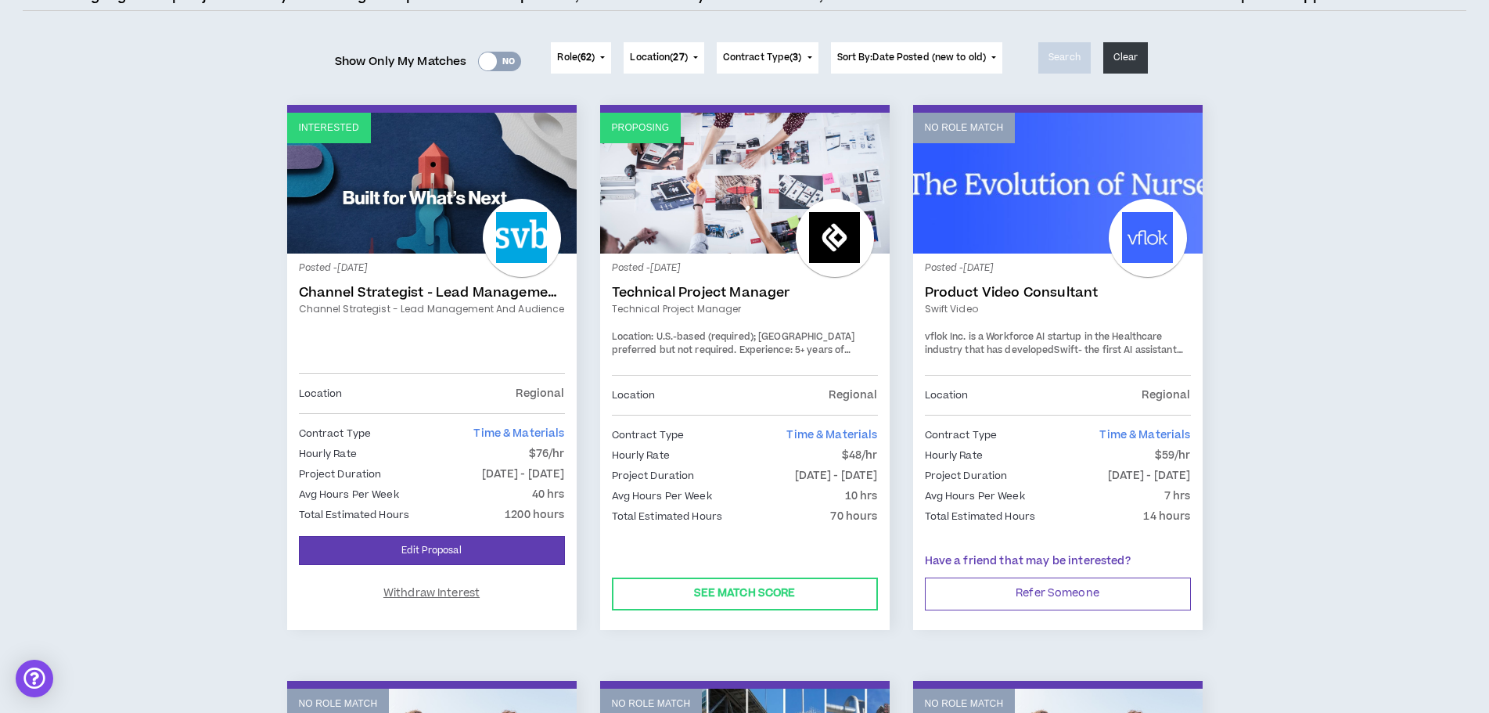
click at [679, 222] on link "Proposing" at bounding box center [745, 183] width 290 height 141
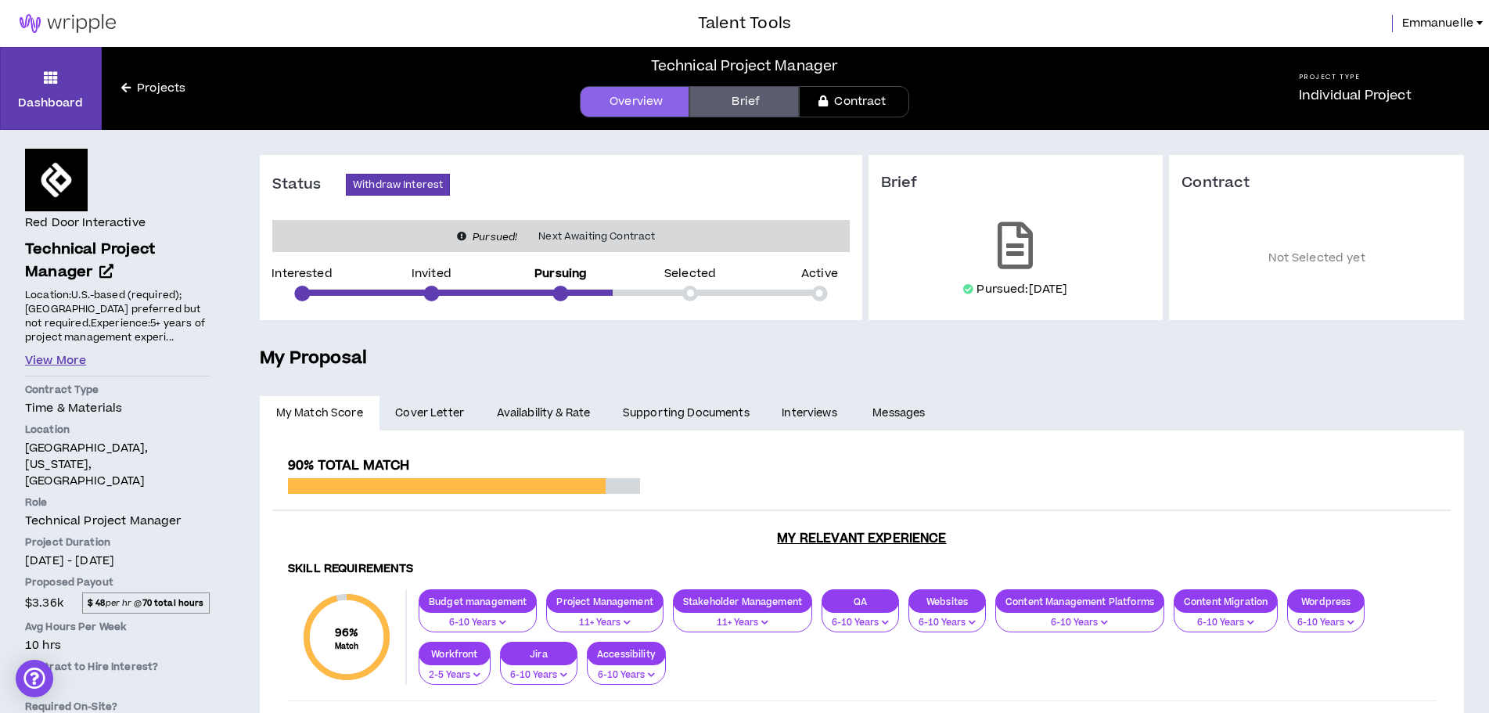
click at [67, 358] on button "View More" at bounding box center [55, 360] width 61 height 17
